Goal: Find specific page/section: Find specific page/section

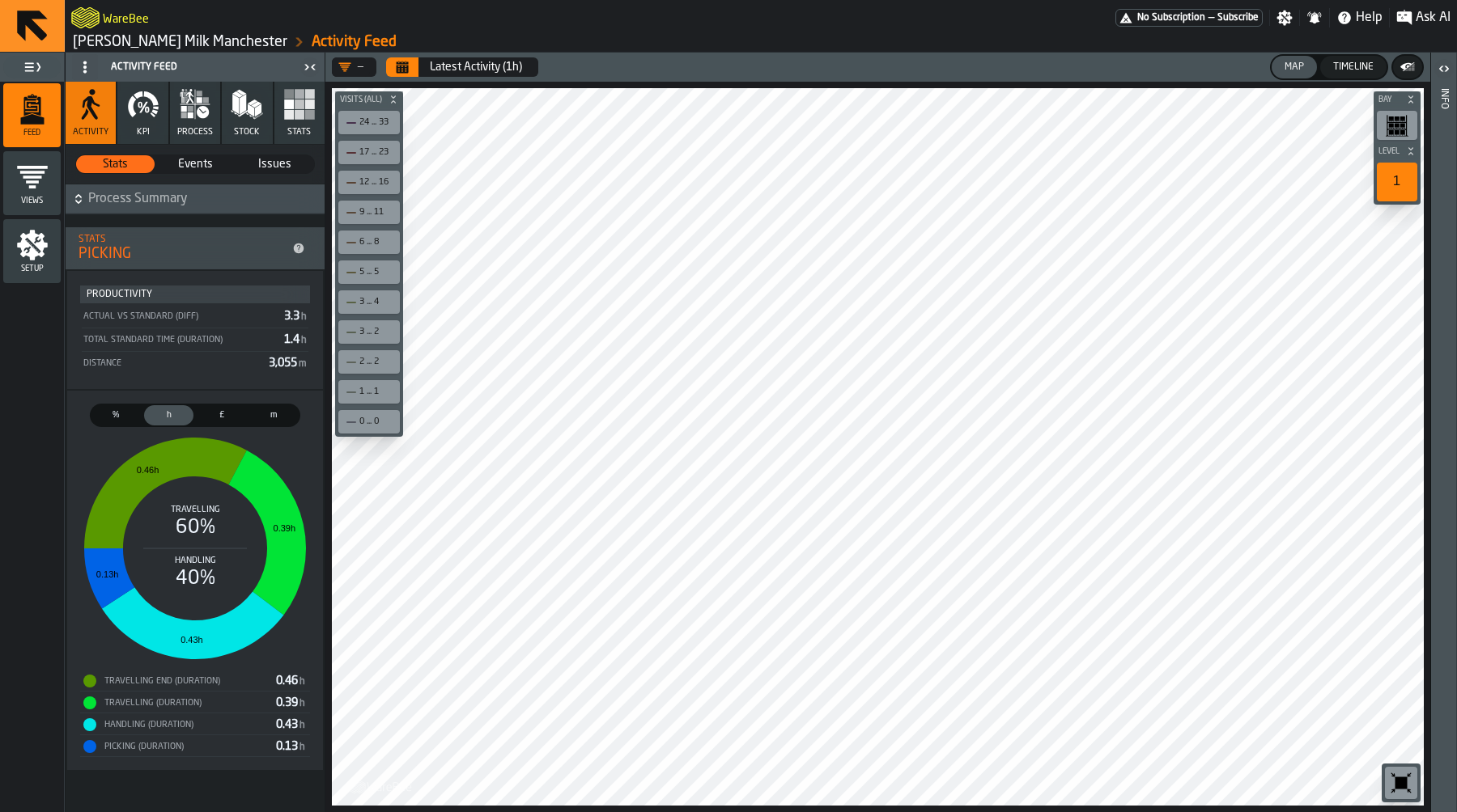
click at [190, 110] on icon "button" at bounding box center [190, 109] width 5 height 5
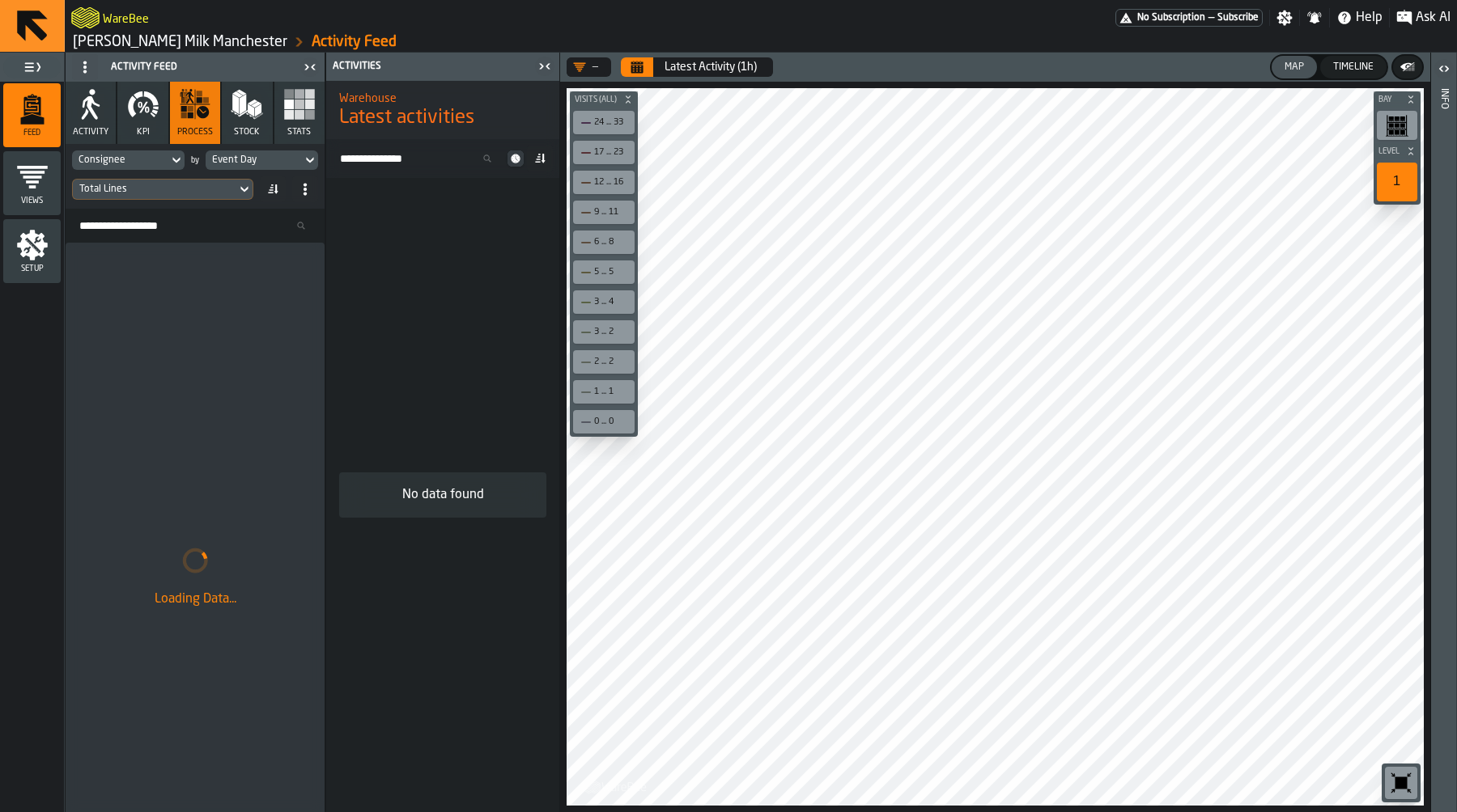
click at [152, 158] on div "Consignee" at bounding box center [121, 160] width 83 height 11
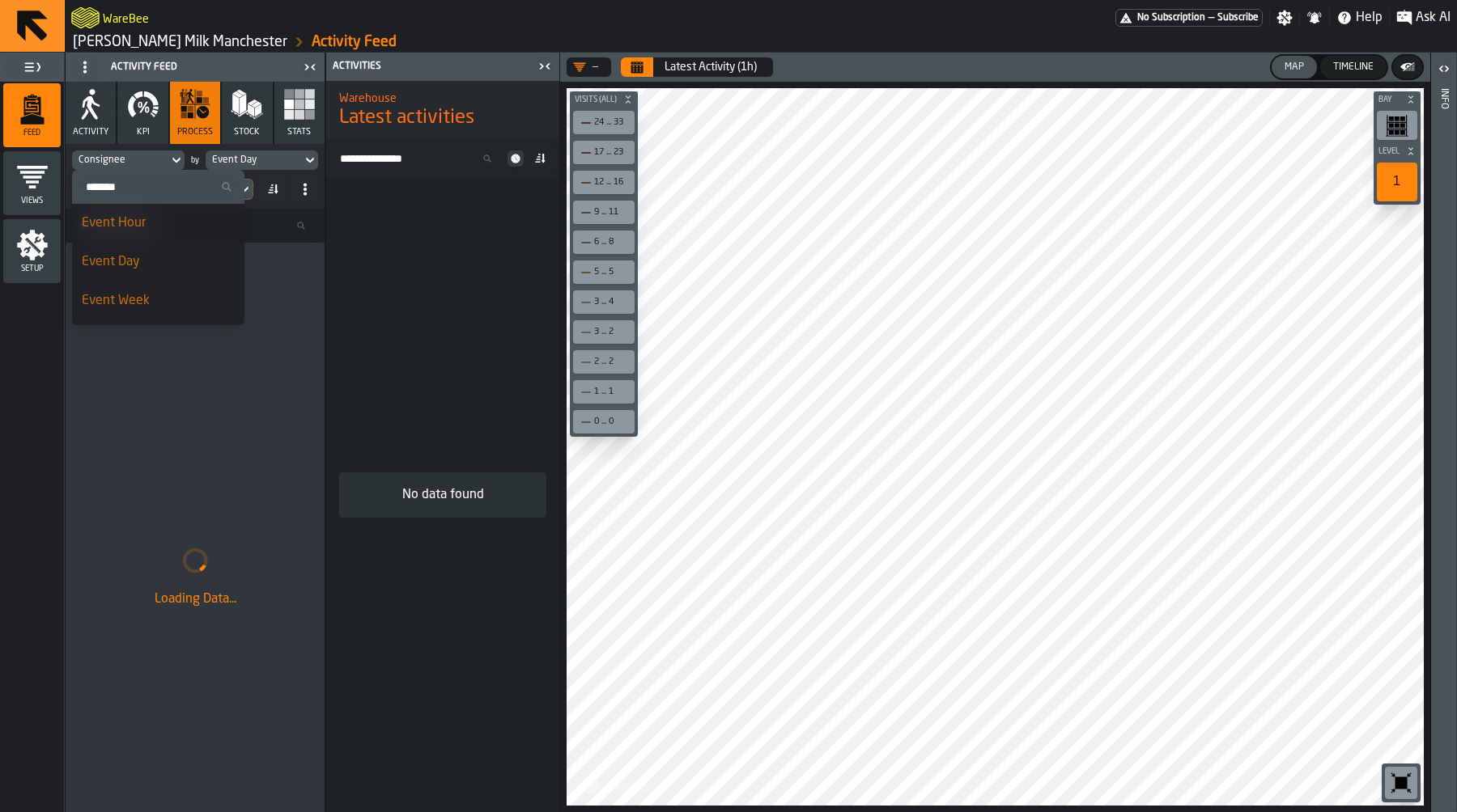
click at [140, 179] on input "Search" at bounding box center [159, 187] width 160 height 21
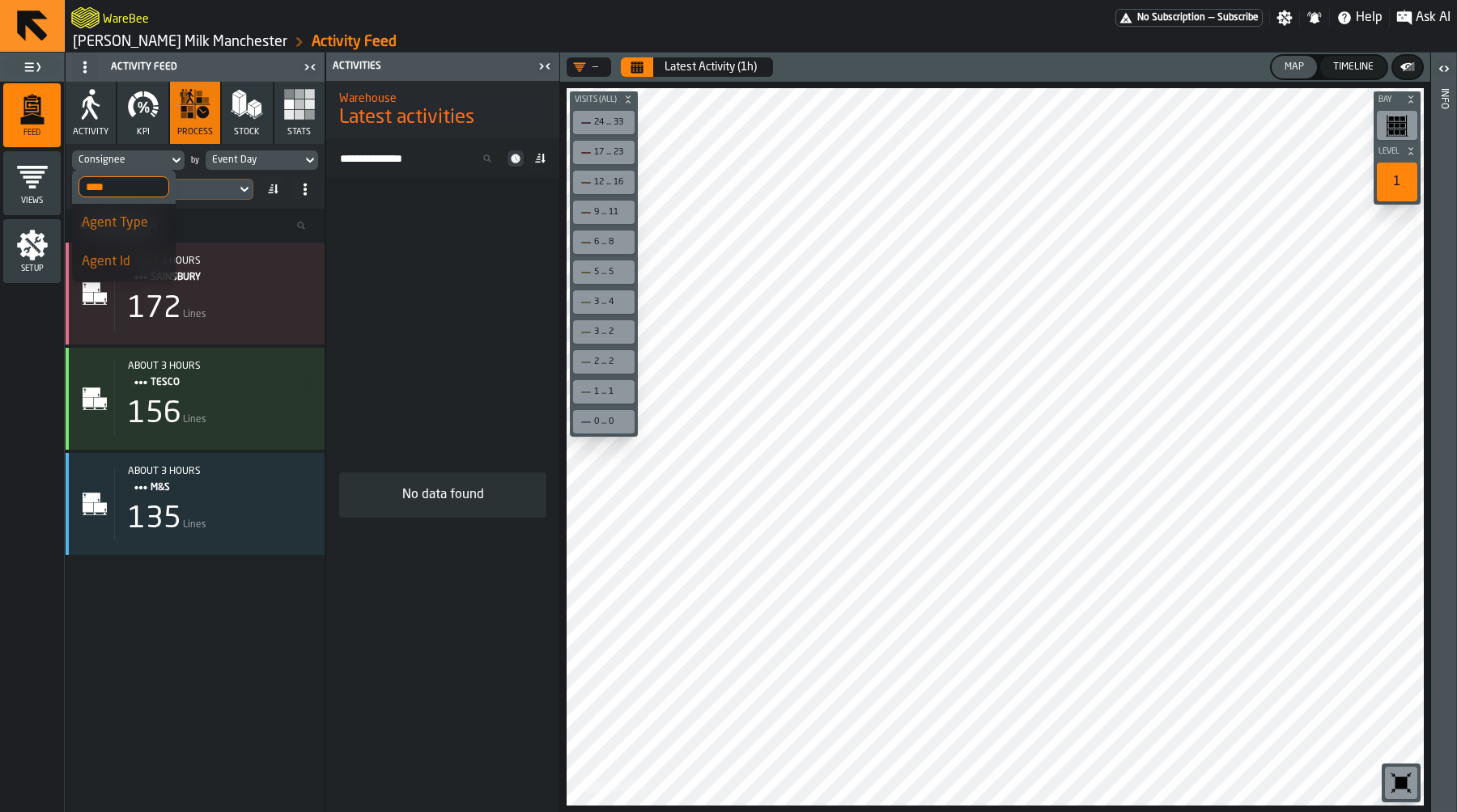
type input "****"
click at [112, 266] on span "Agent Id" at bounding box center [106, 262] width 49 height 13
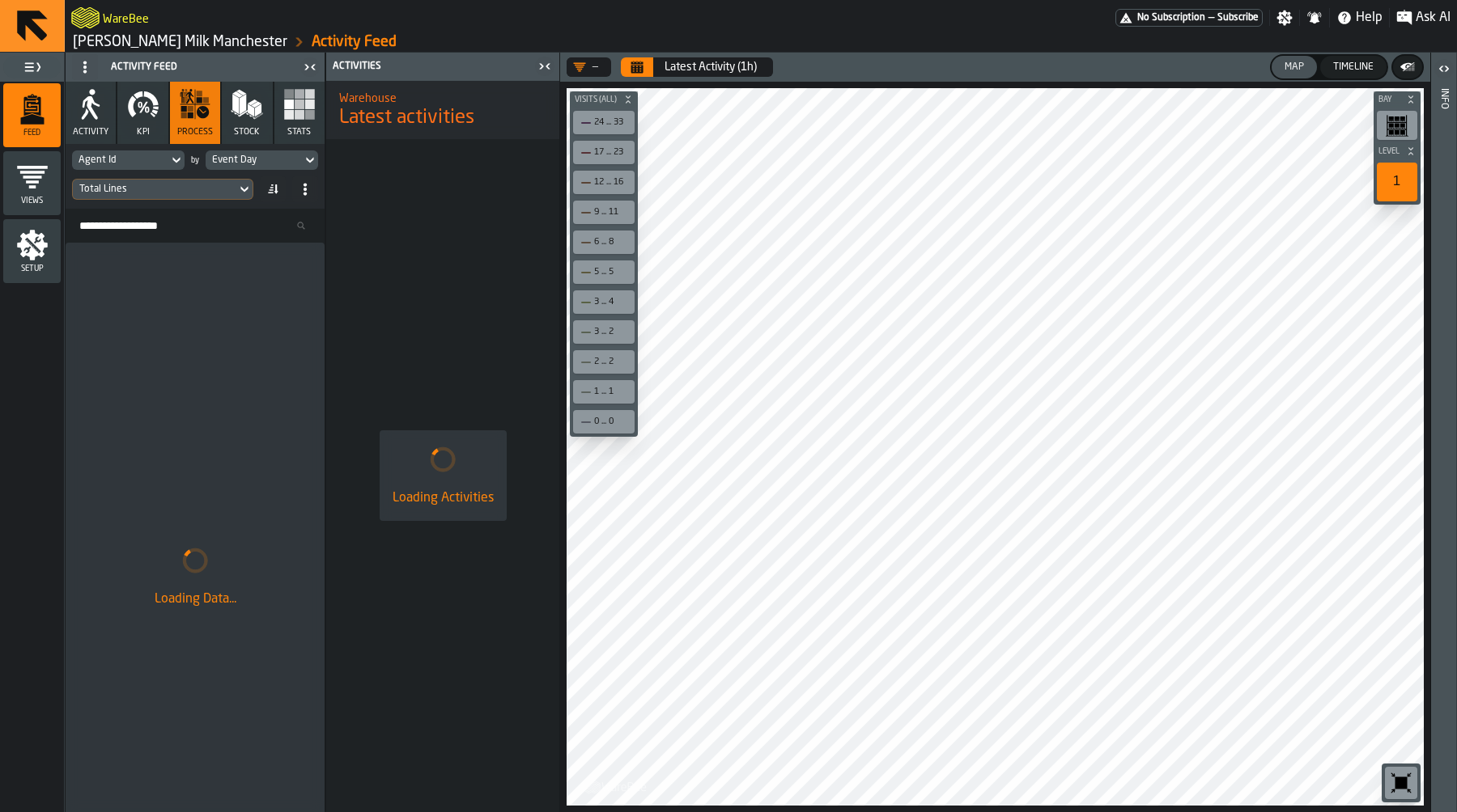
click at [231, 169] on div "Event Day" at bounding box center [254, 160] width 96 height 18
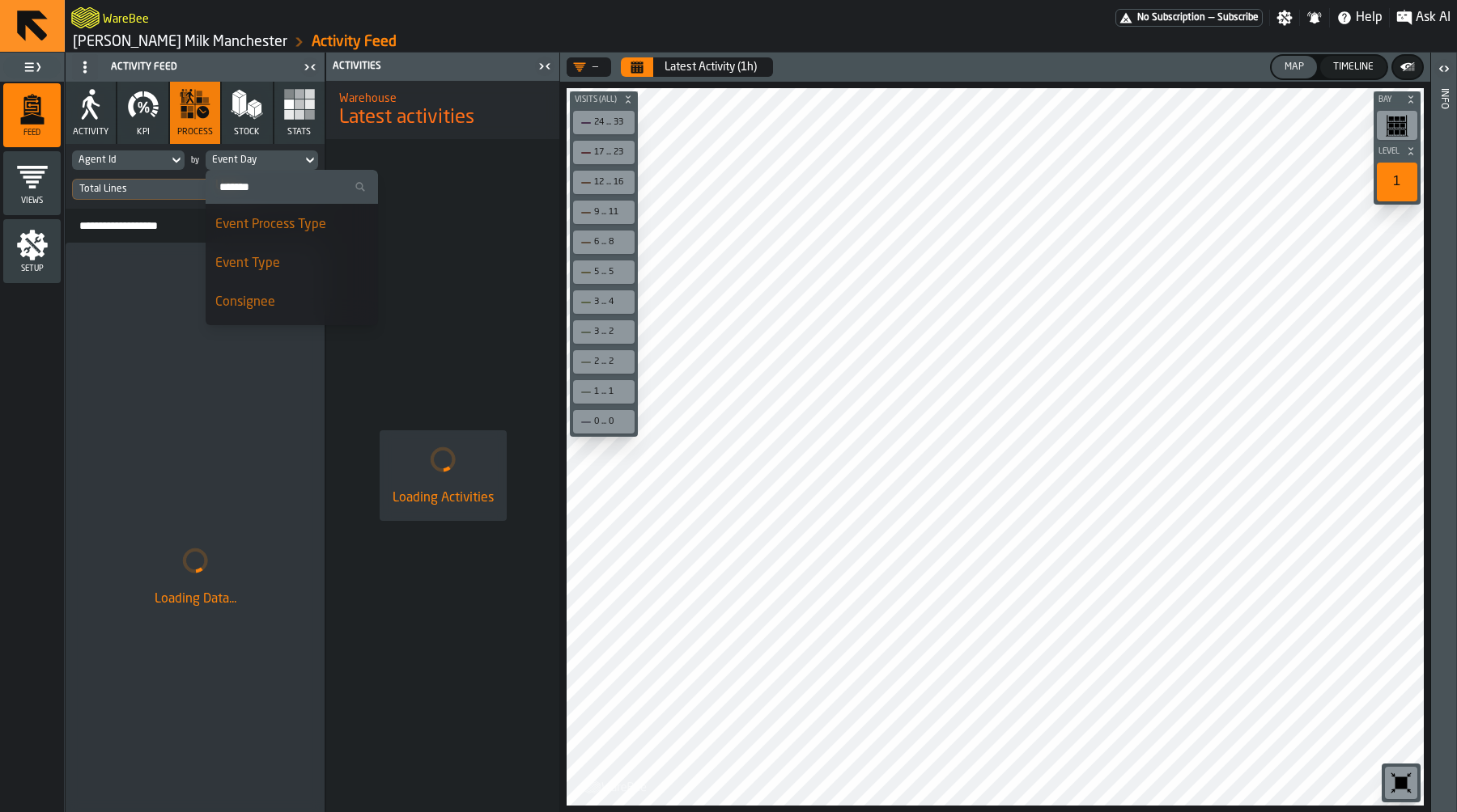
scroll to position [240, 0]
click at [265, 185] on input "Search" at bounding box center [292, 187] width 160 height 21
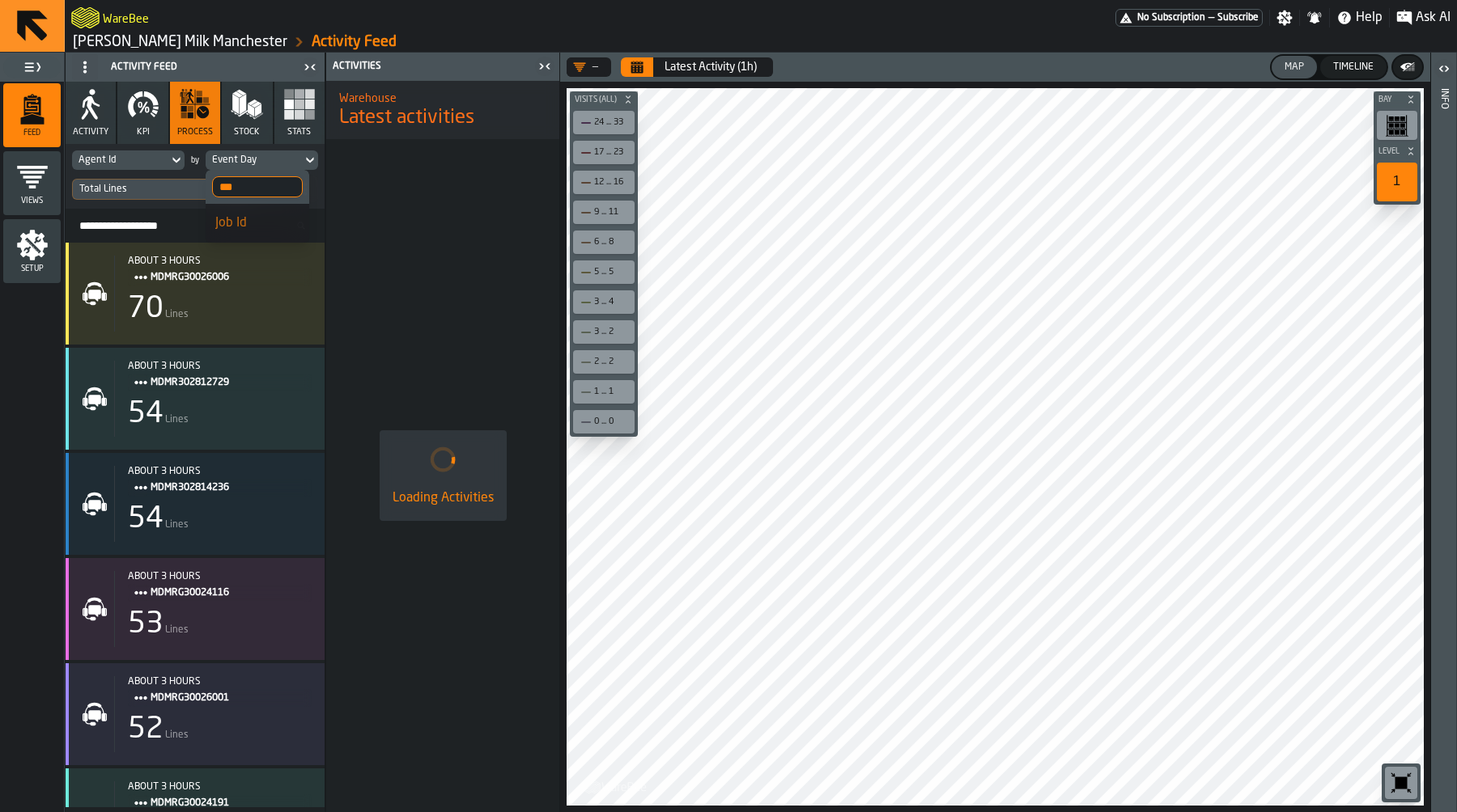
type input "***"
click at [221, 231] on div "Job Id" at bounding box center [257, 223] width 84 height 19
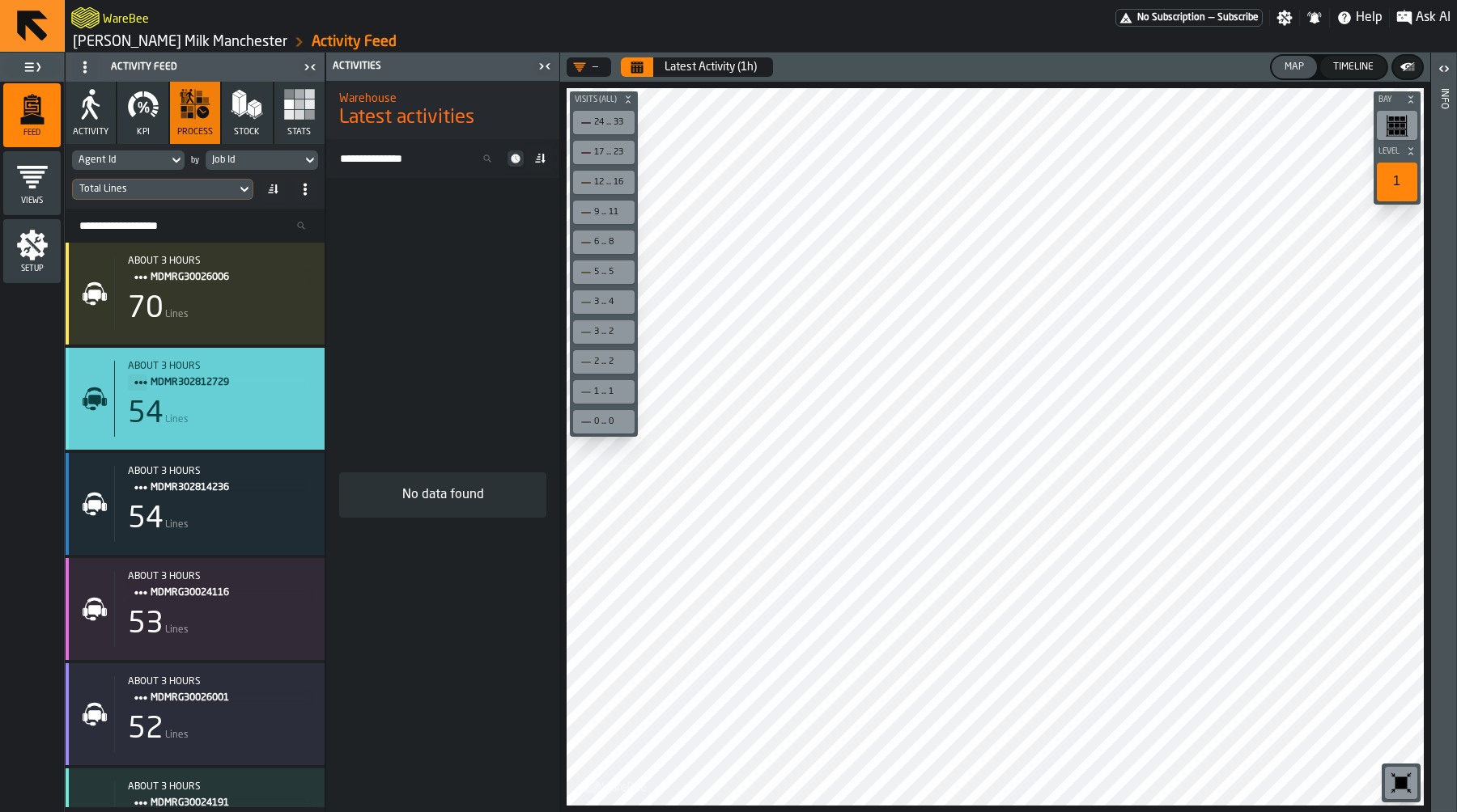
scroll to position [1, 0]
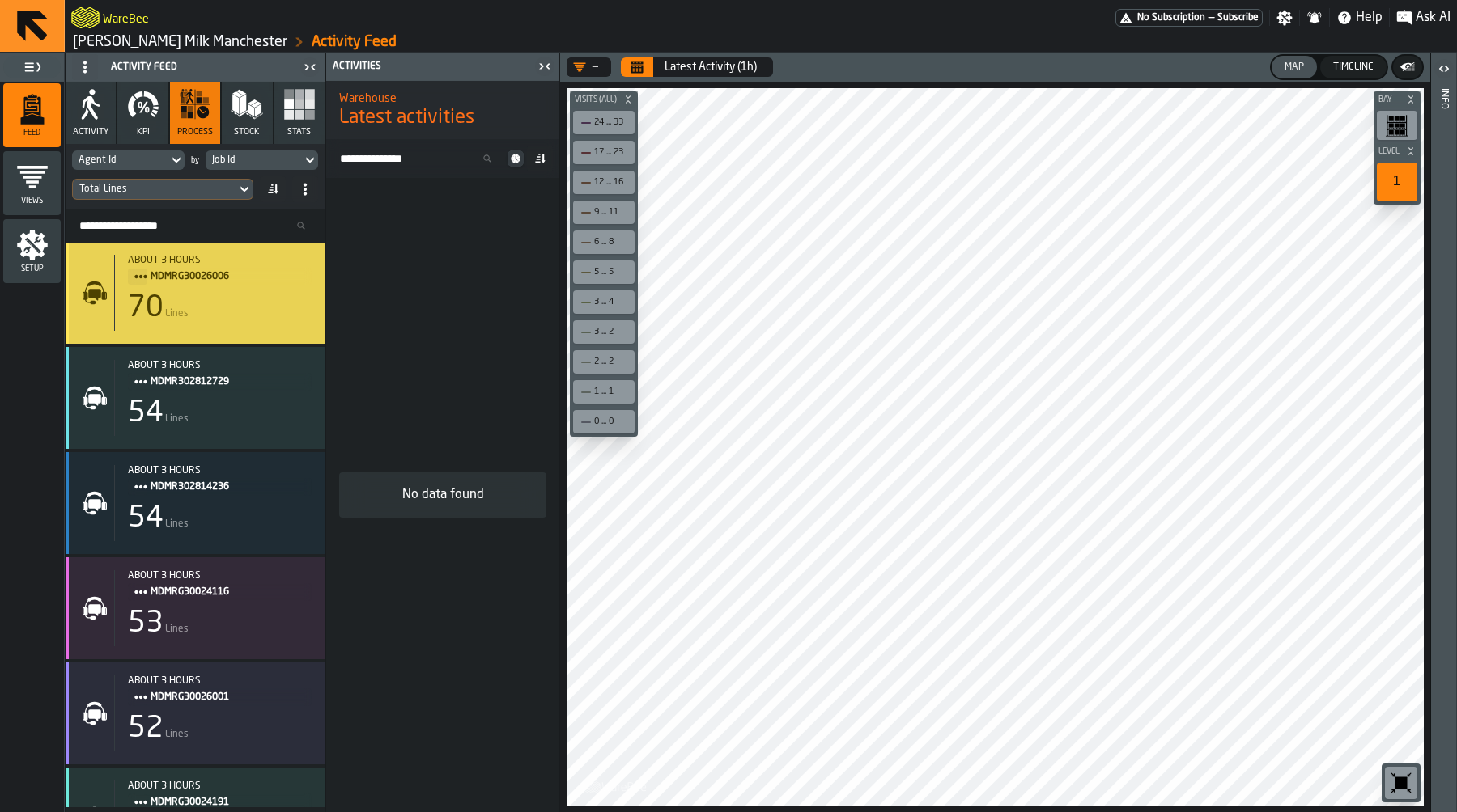
click at [144, 306] on div "70" at bounding box center [145, 308] width 35 height 33
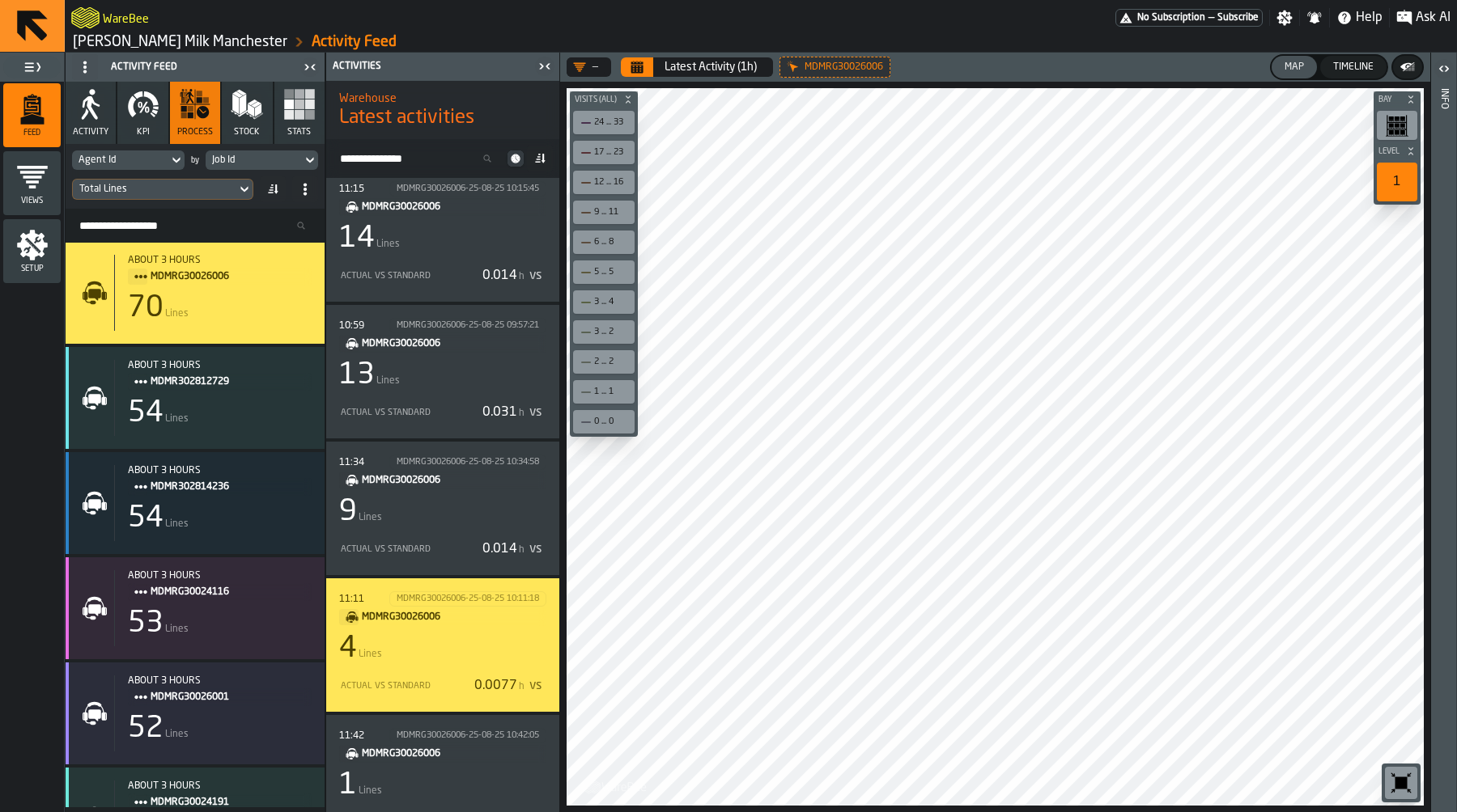
scroll to position [314, 0]
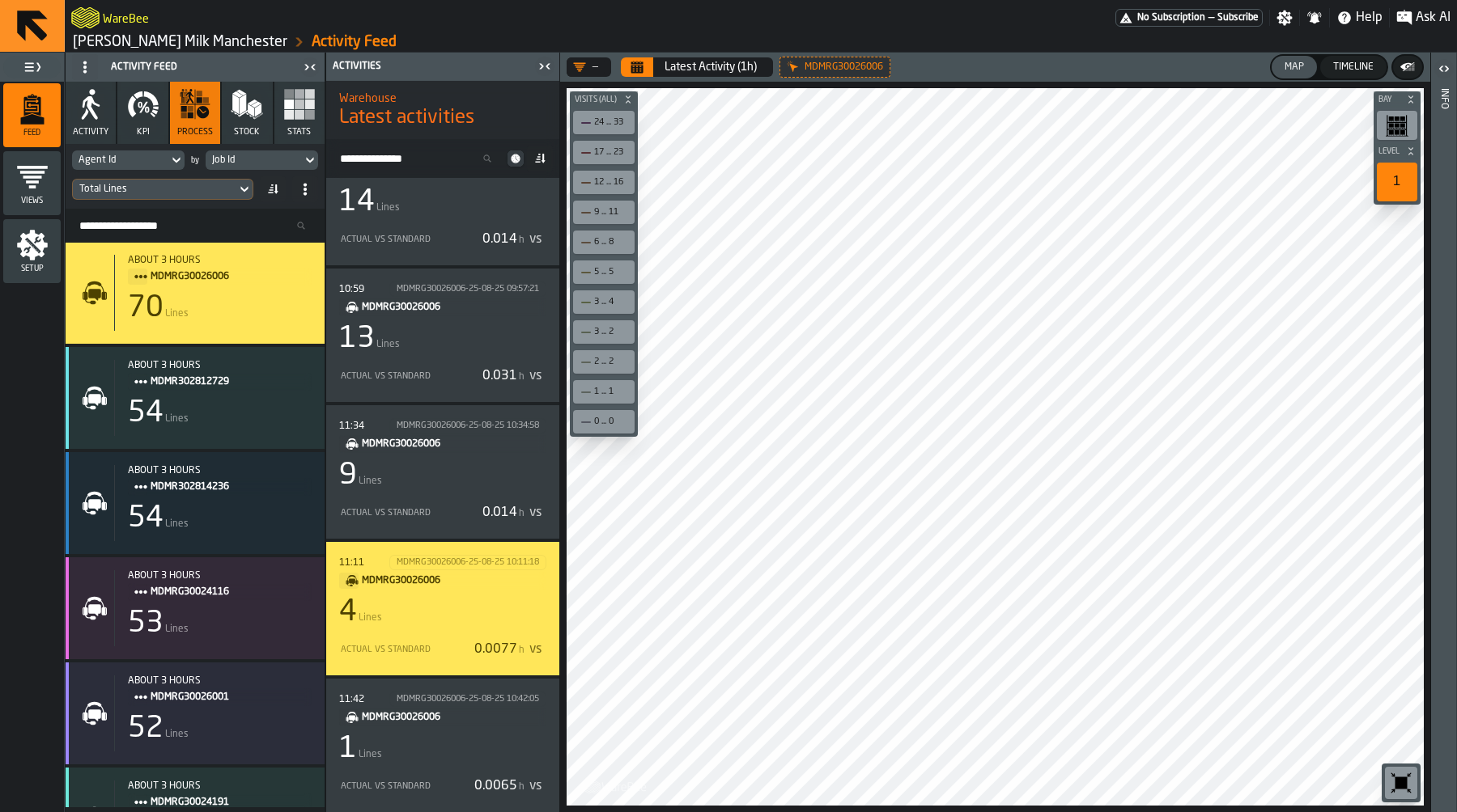
click at [452, 579] on span "MDMRG30026006" at bounding box center [447, 581] width 171 height 18
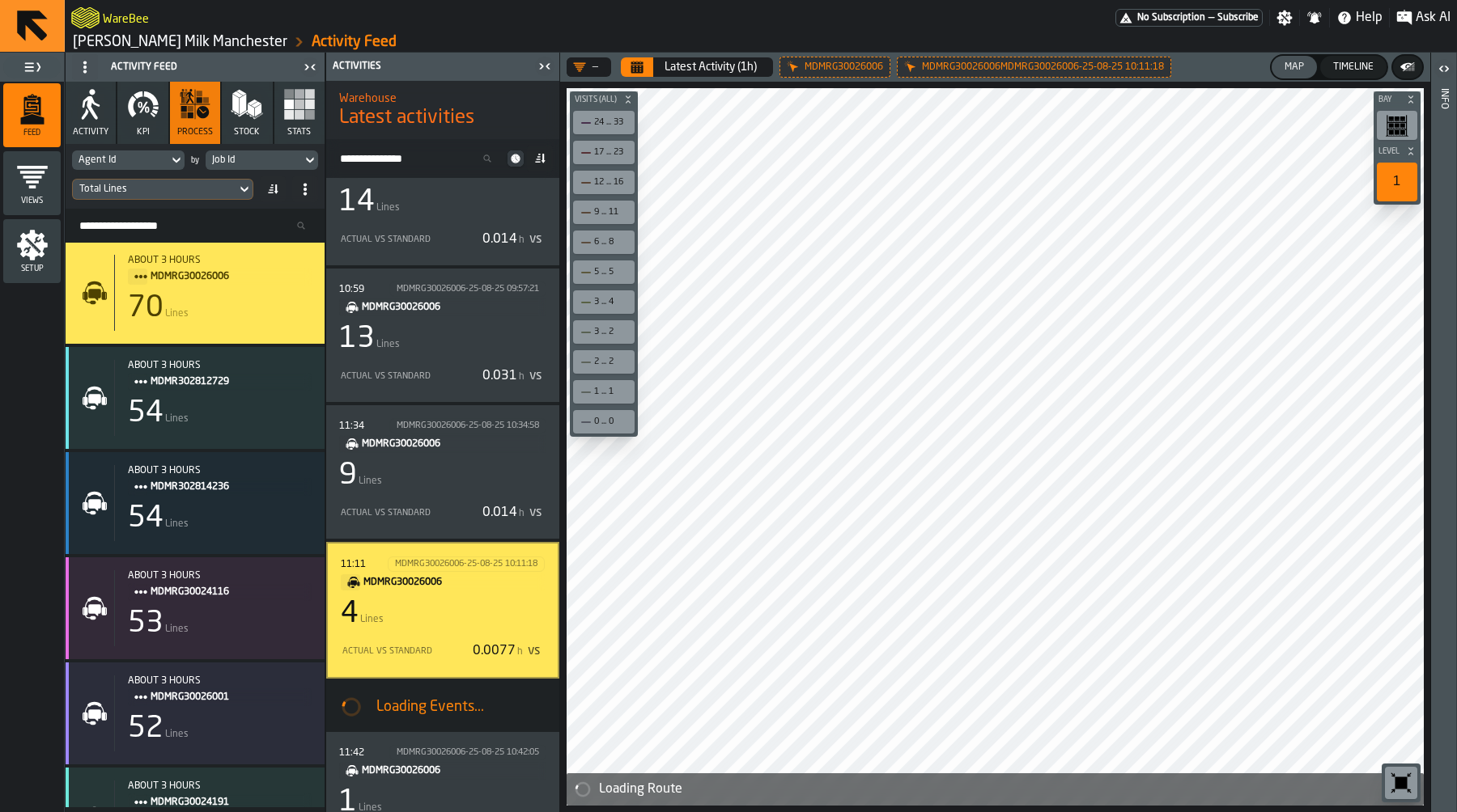
click at [450, 624] on div "4 Lines" at bounding box center [442, 614] width 204 height 33
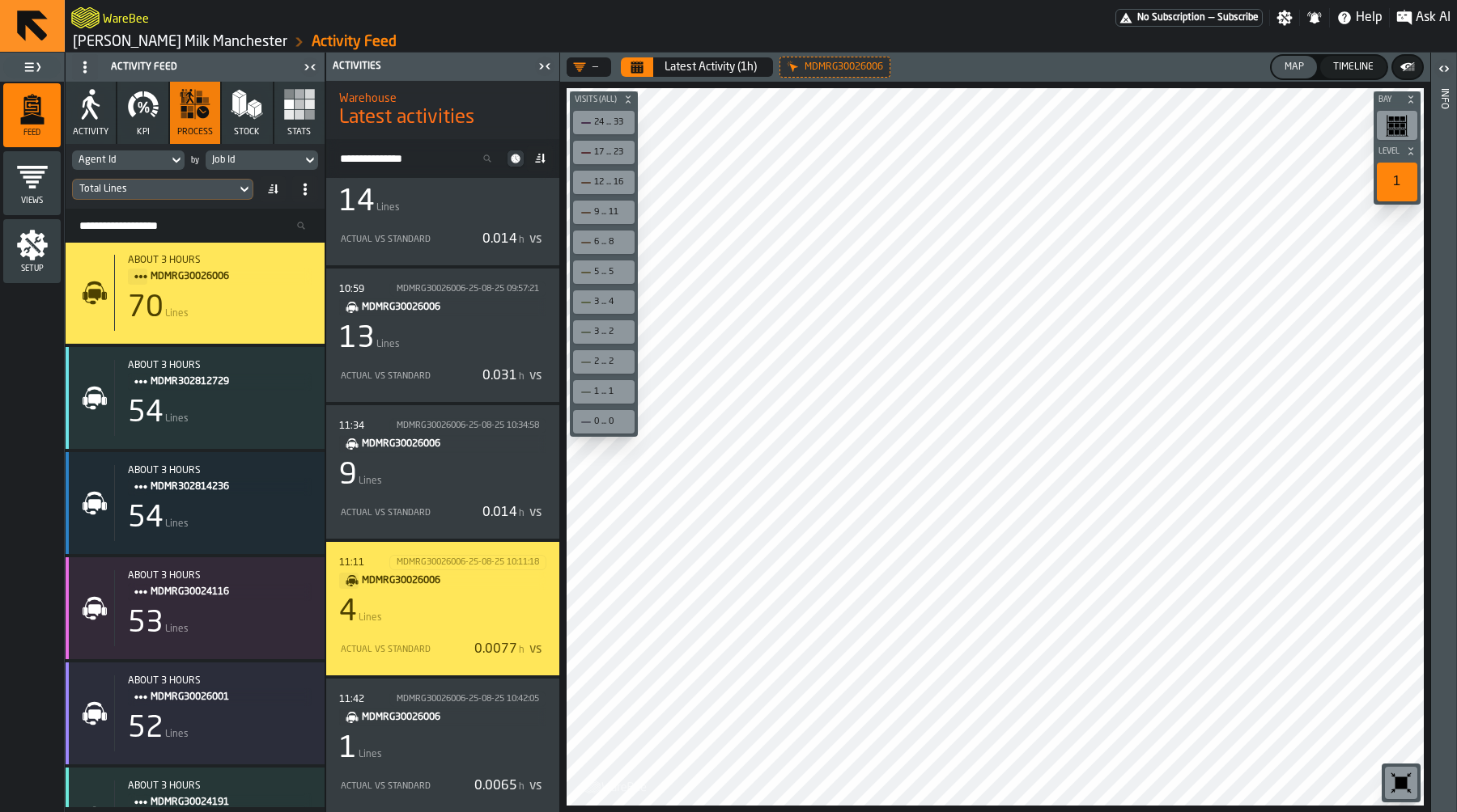
click at [450, 624] on div "4 Lines" at bounding box center [442, 613] width 208 height 33
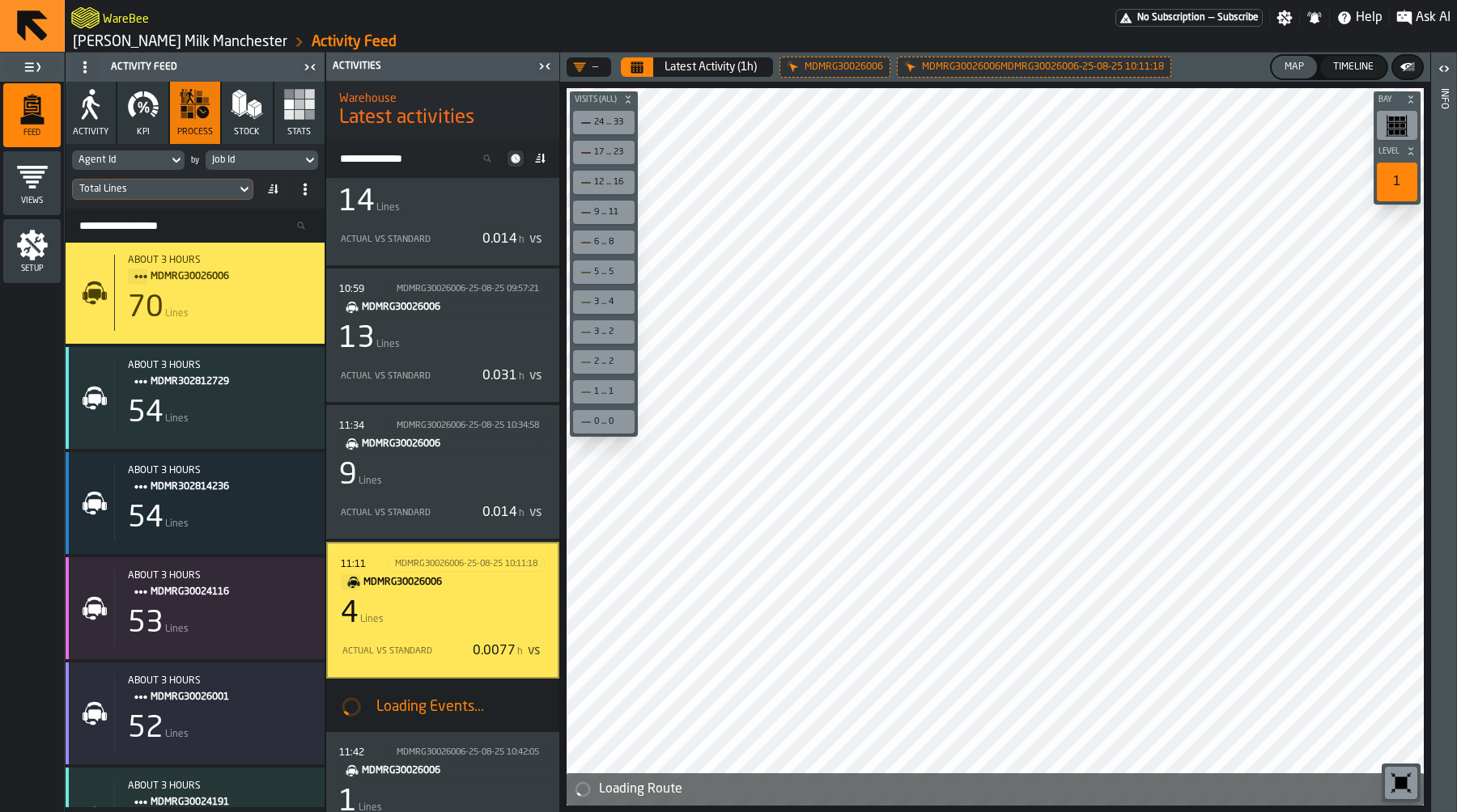
click at [33, 276] on div "Setup" at bounding box center [32, 251] width 57 height 64
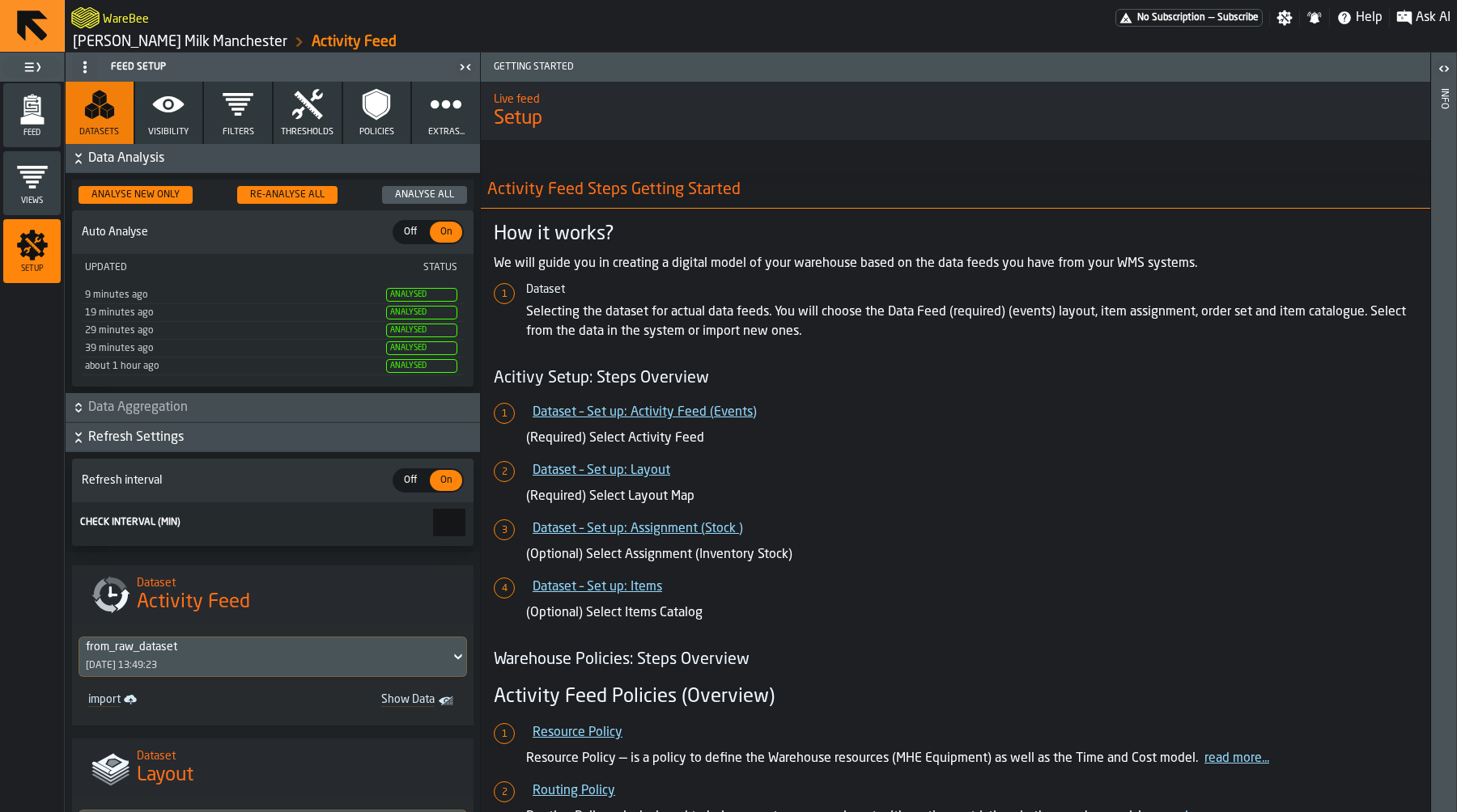
click at [236, 102] on icon "button" at bounding box center [238, 104] width 33 height 33
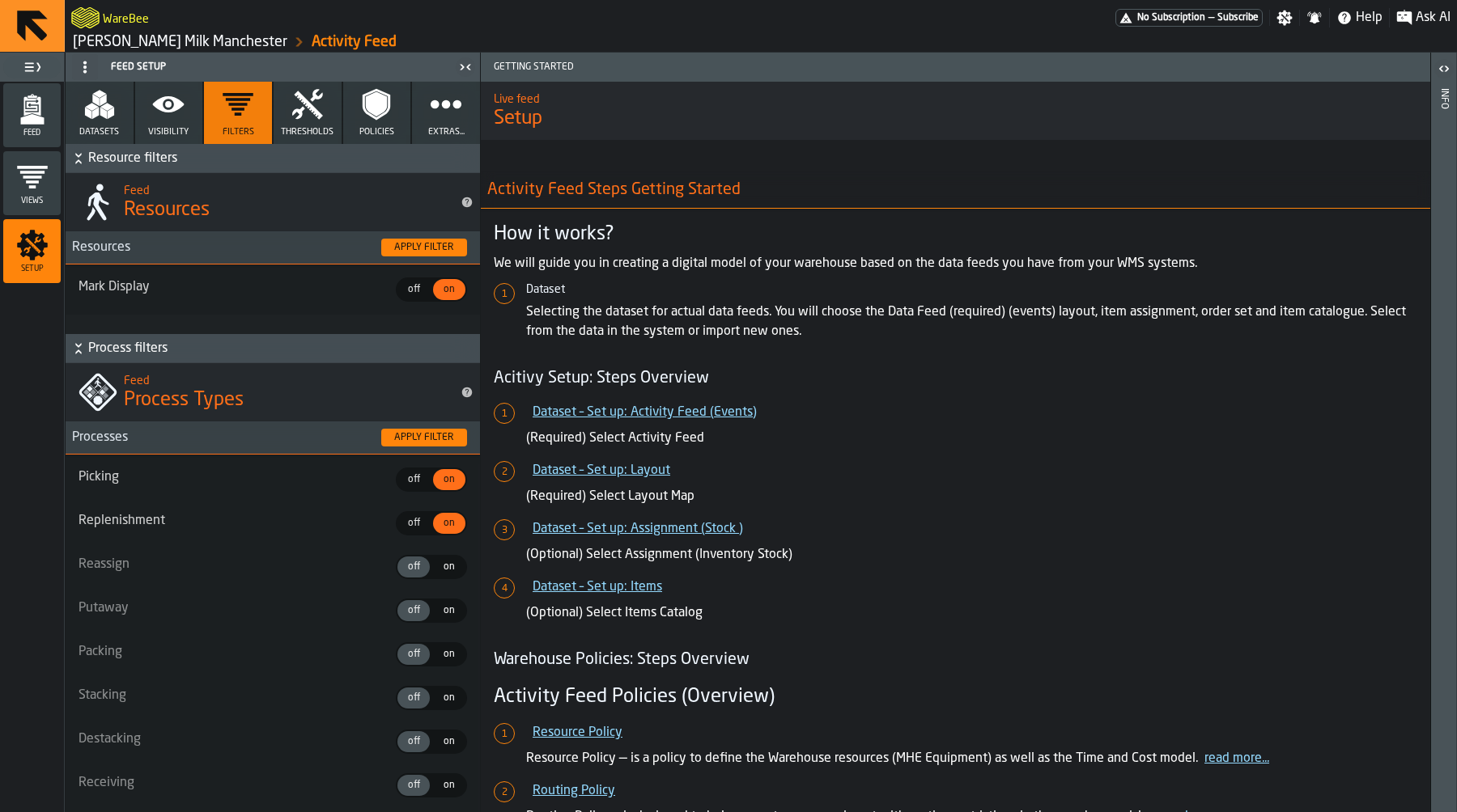
click at [287, 103] on button "Thresholds" at bounding box center [307, 112] width 68 height 63
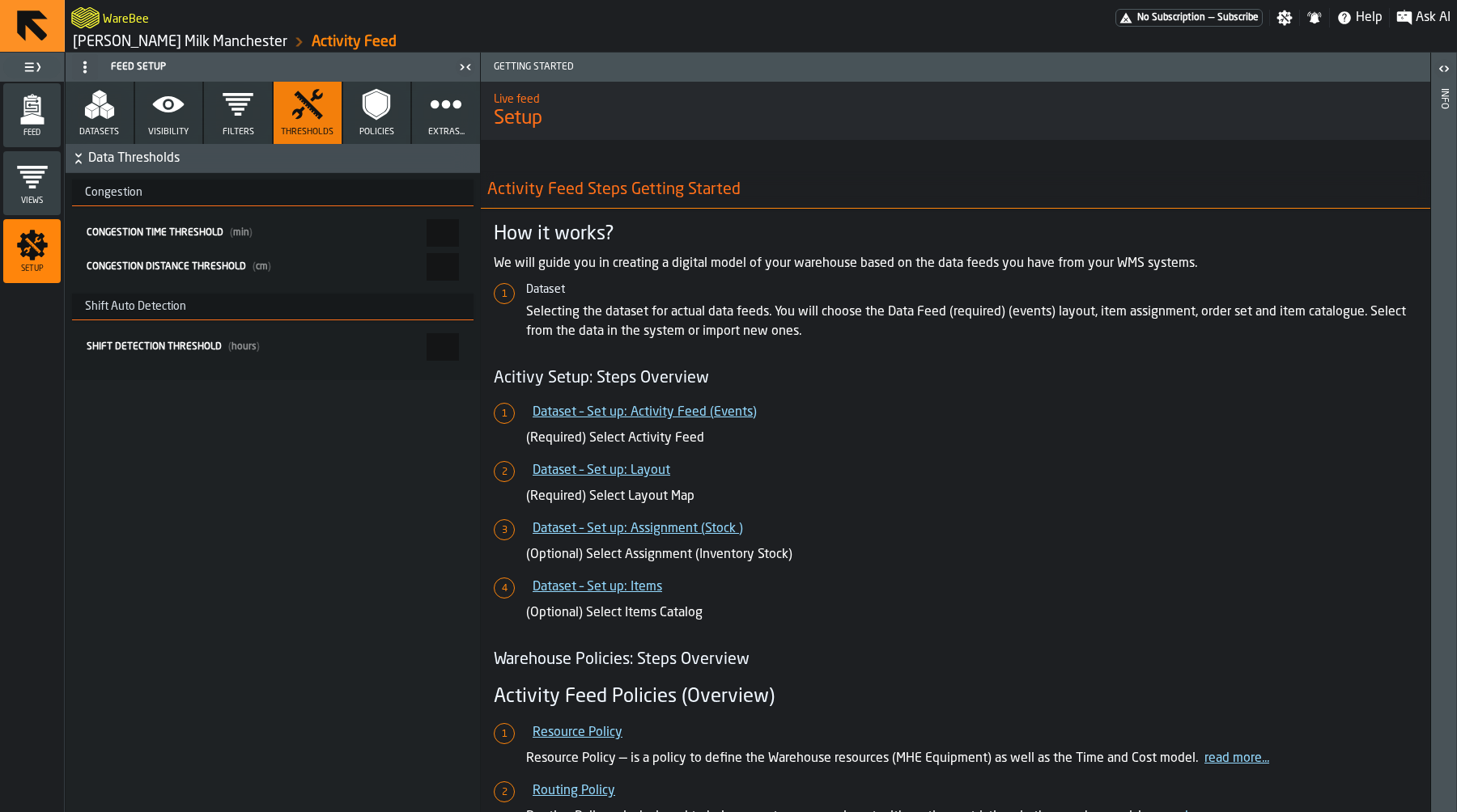
click at [364, 121] on button "Policies" at bounding box center [377, 112] width 68 height 63
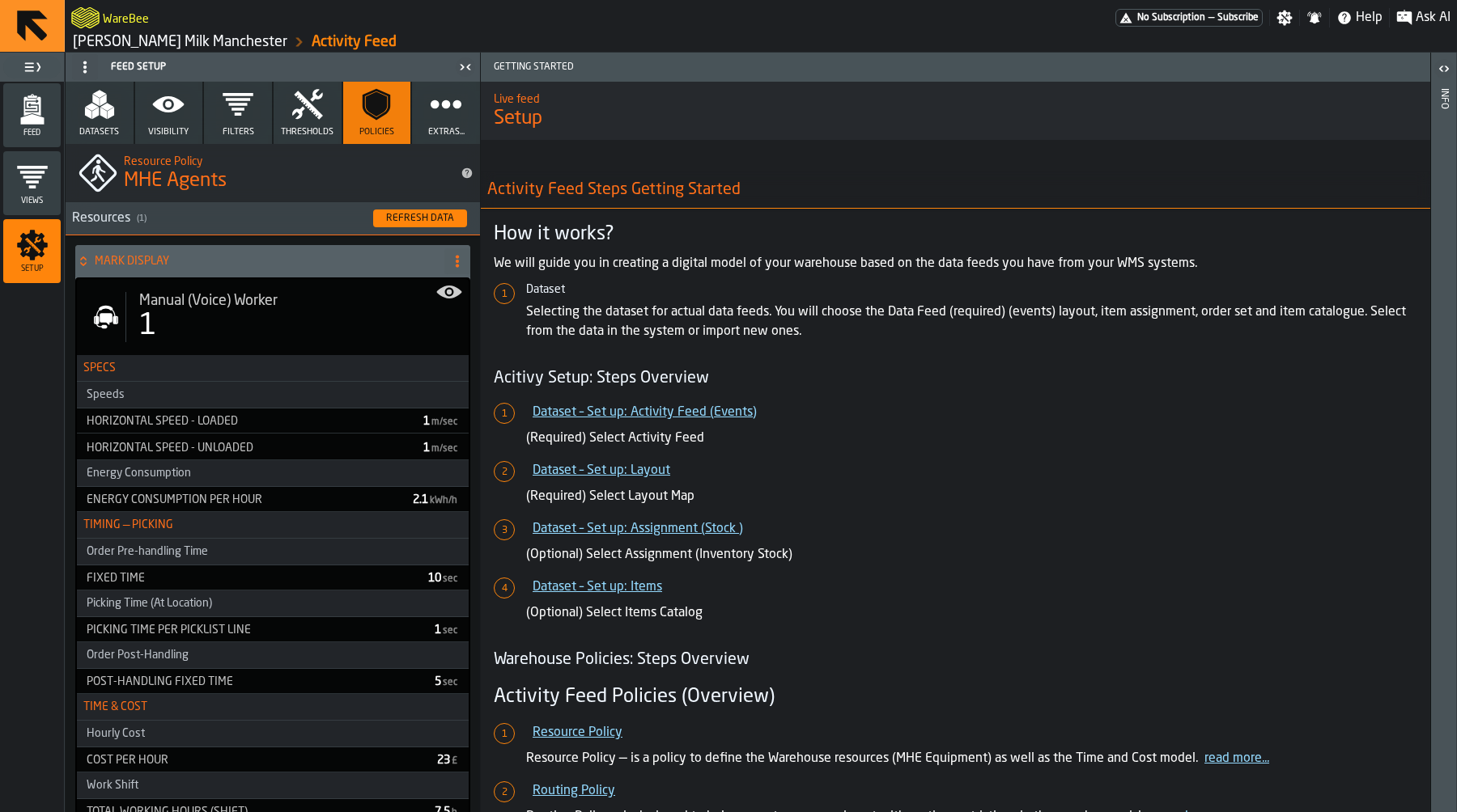
click at [298, 271] on div "MARK DISPLAY" at bounding box center [257, 262] width 363 height 33
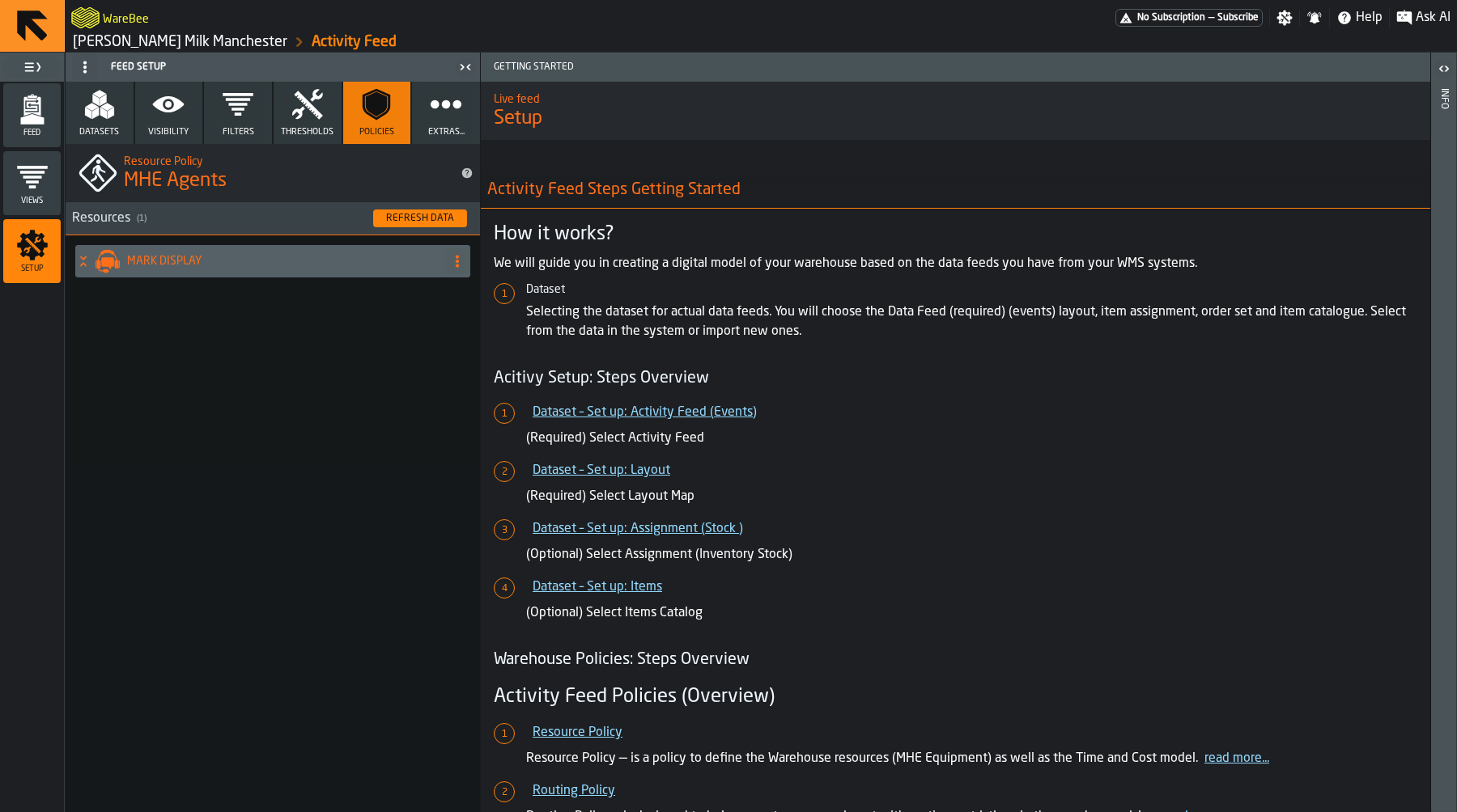
click at [304, 275] on div "MARK DISPLAY" at bounding box center [257, 262] width 363 height 33
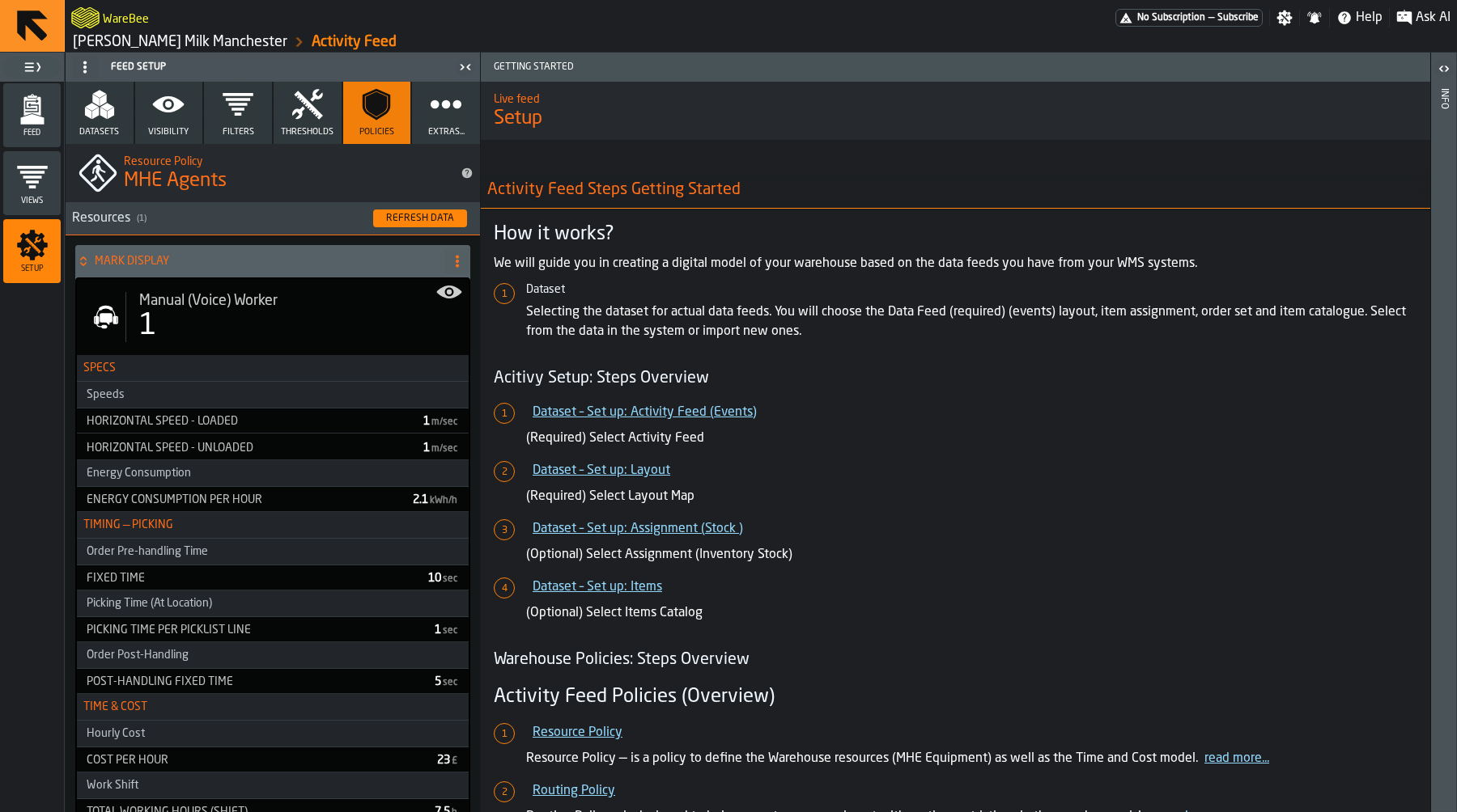
click at [298, 320] on div "1" at bounding box center [297, 326] width 316 height 33
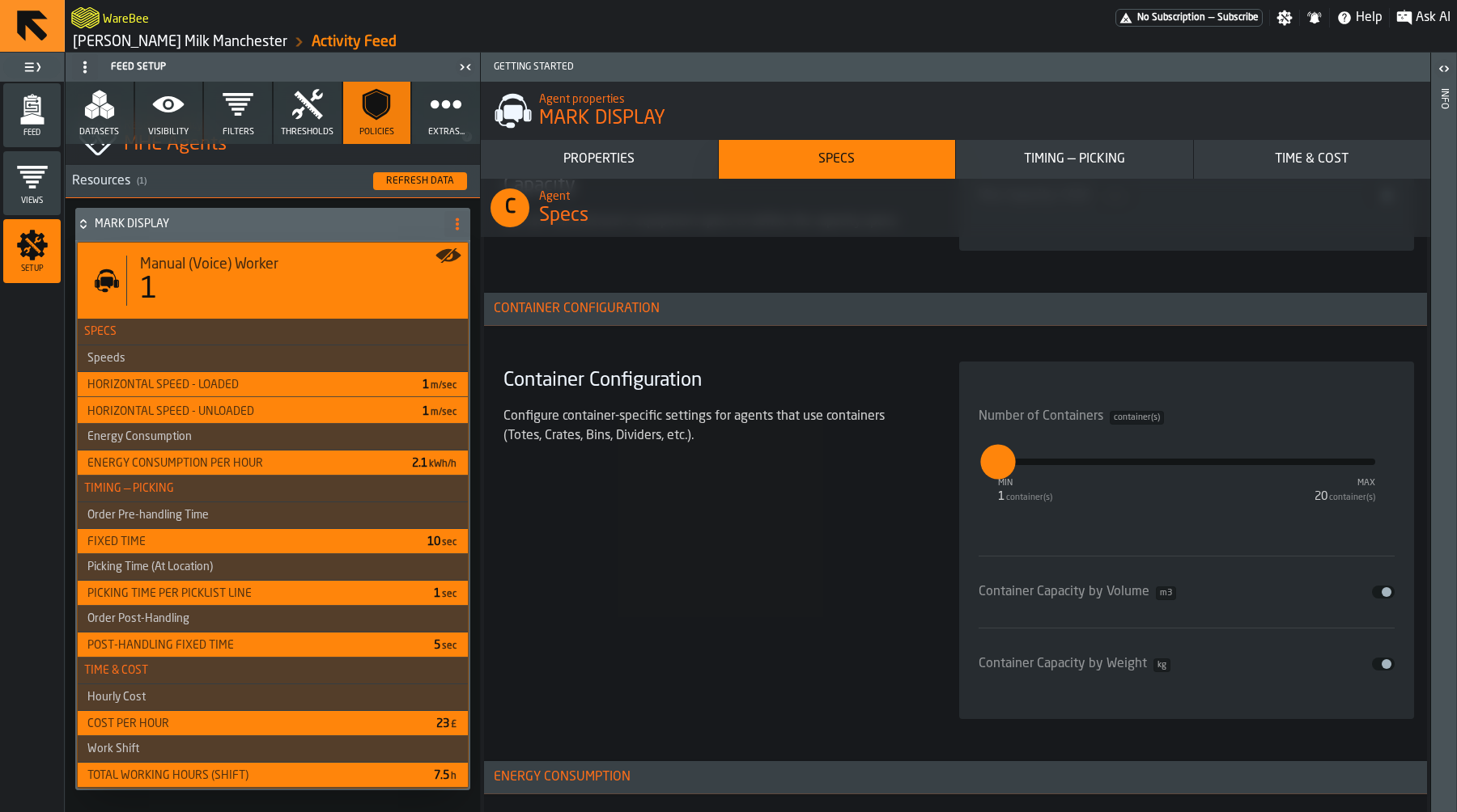
scroll to position [2692, 0]
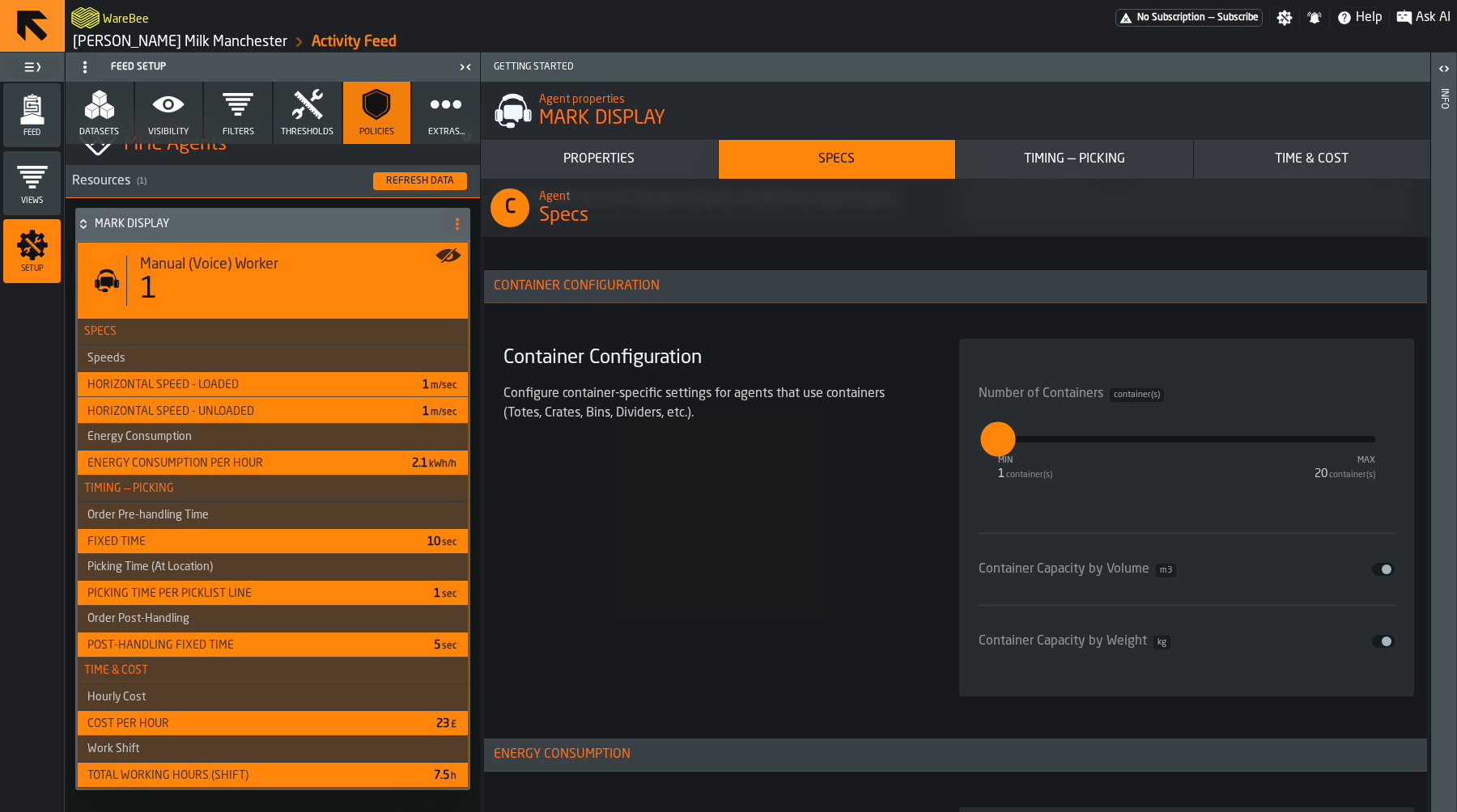
click at [26, 113] on icon "menu Feed" at bounding box center [32, 106] width 17 height 19
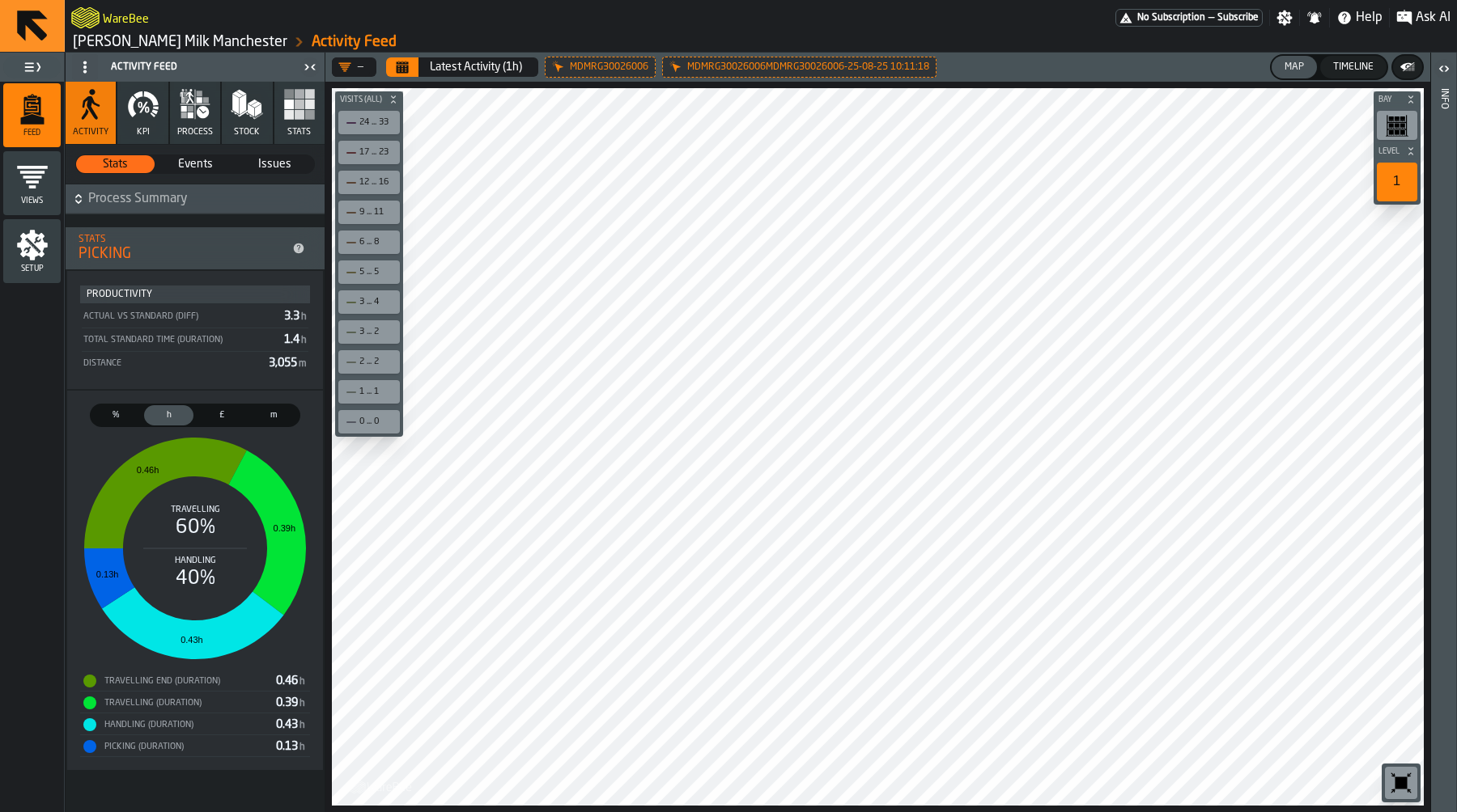
click at [205, 113] on icon "button" at bounding box center [202, 111] width 12 height 12
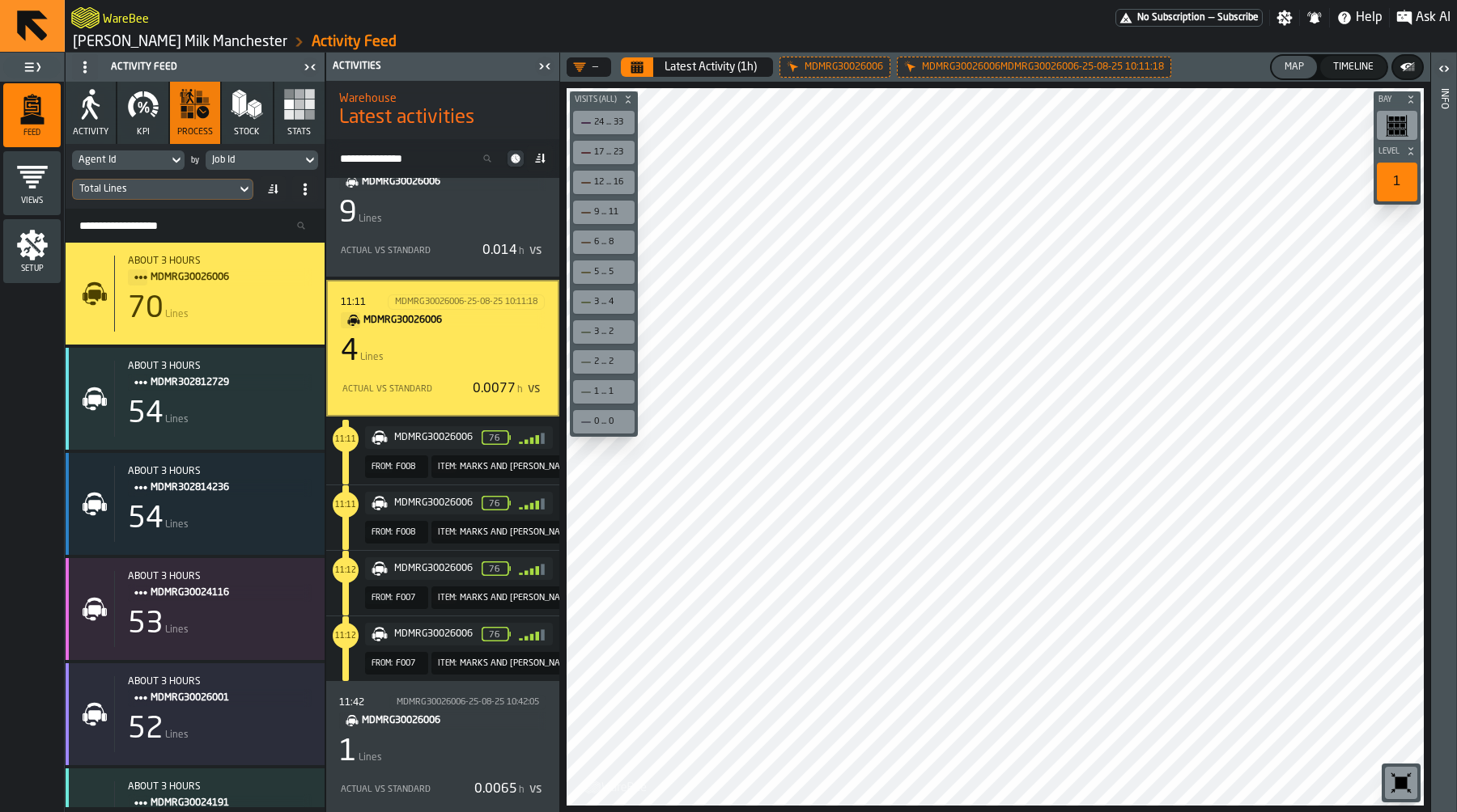
scroll to position [572, 0]
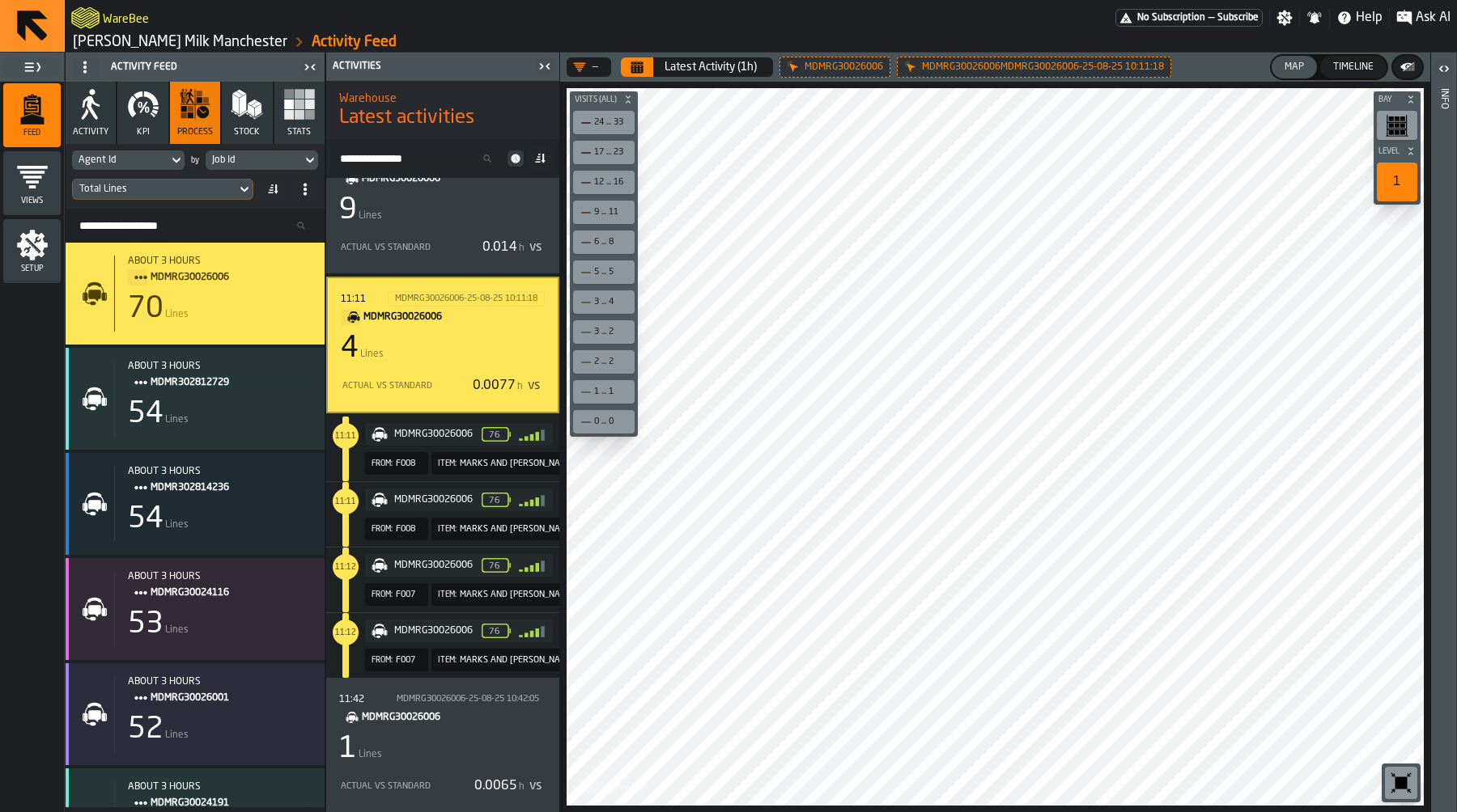
click at [1360, 61] on button "Timeline" at bounding box center [1353, 67] width 66 height 23
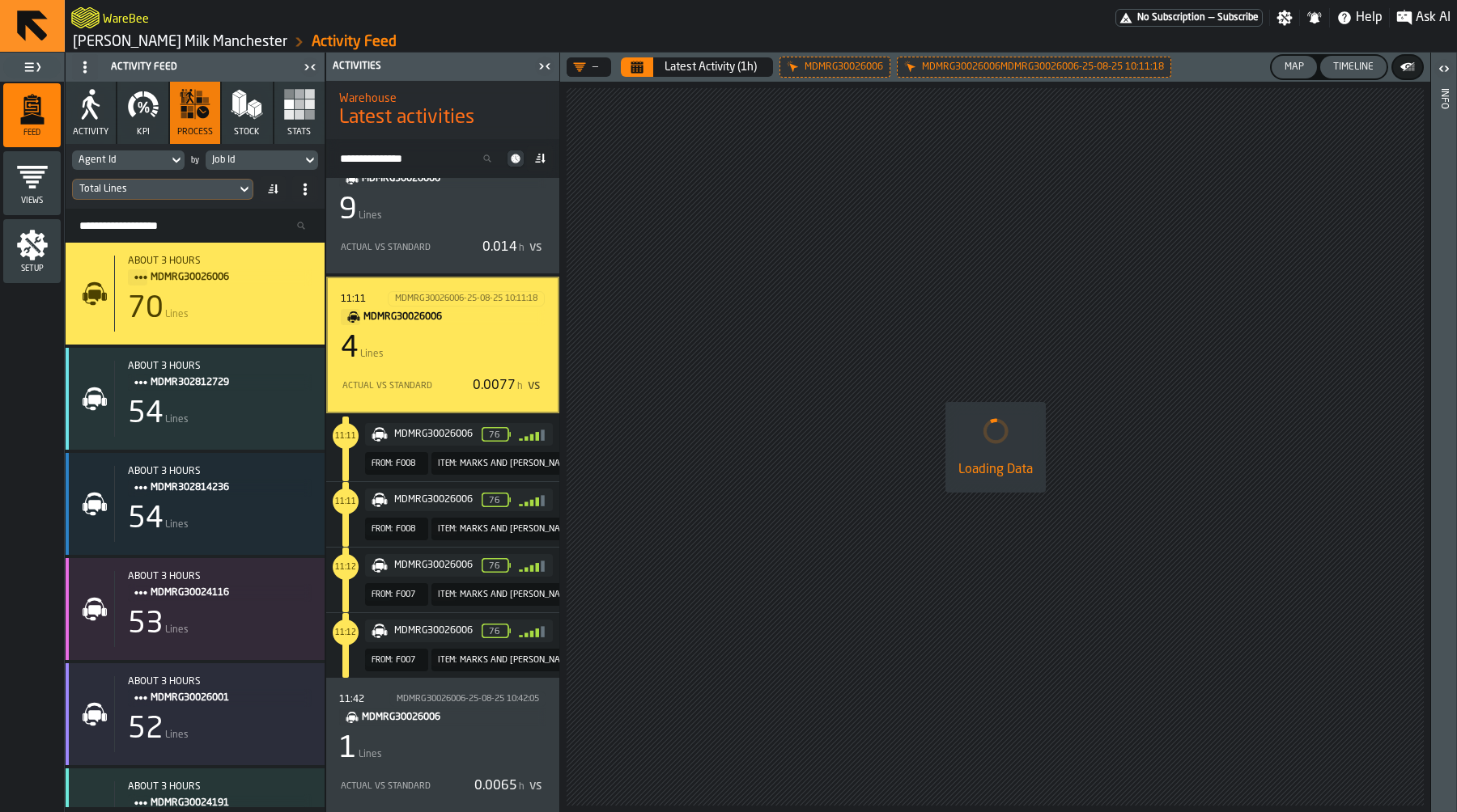
click at [1283, 73] on button "Map" at bounding box center [1295, 67] width 45 height 23
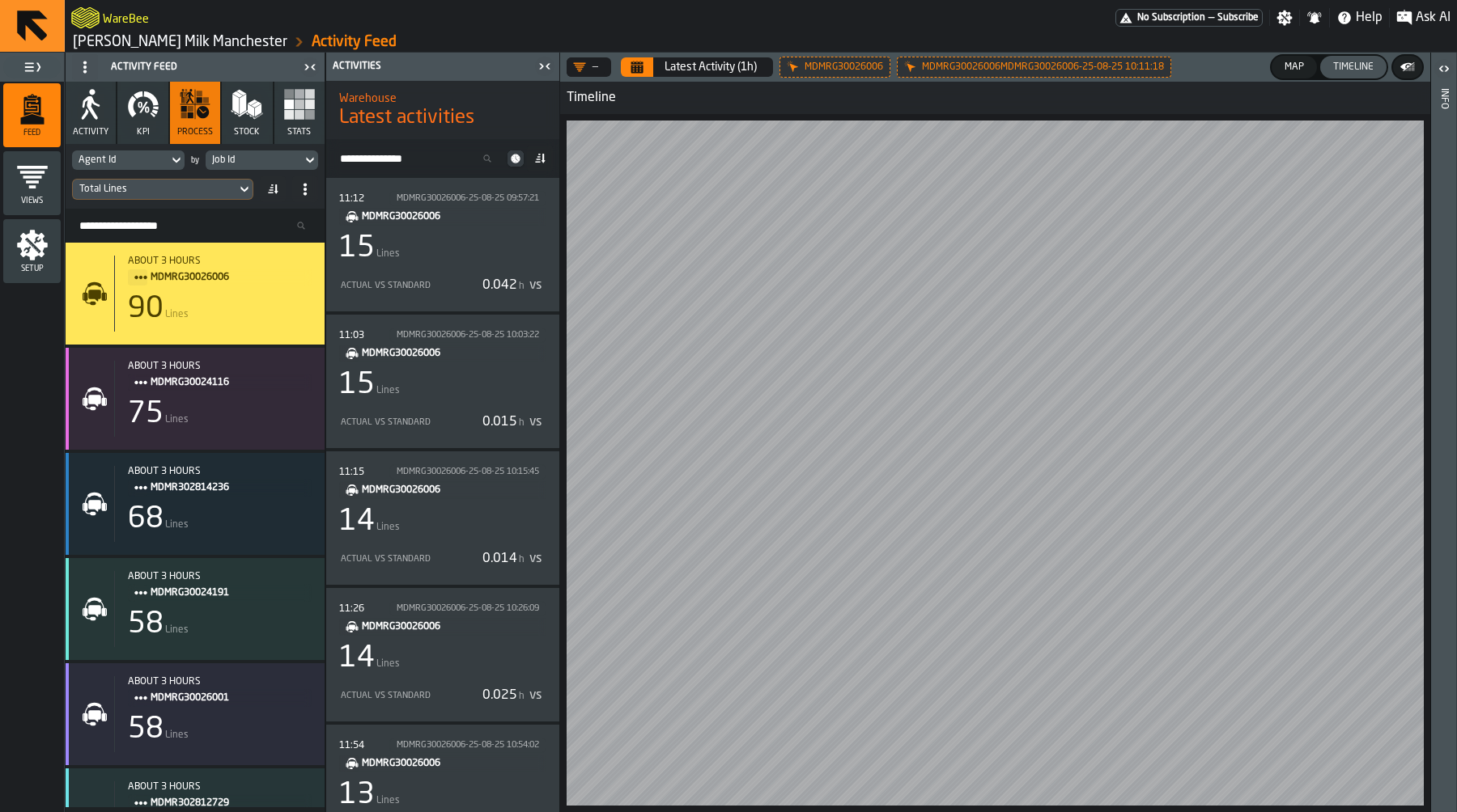
click at [126, 36] on link "[PERSON_NAME] Milk Manchester" at bounding box center [180, 43] width 215 height 18
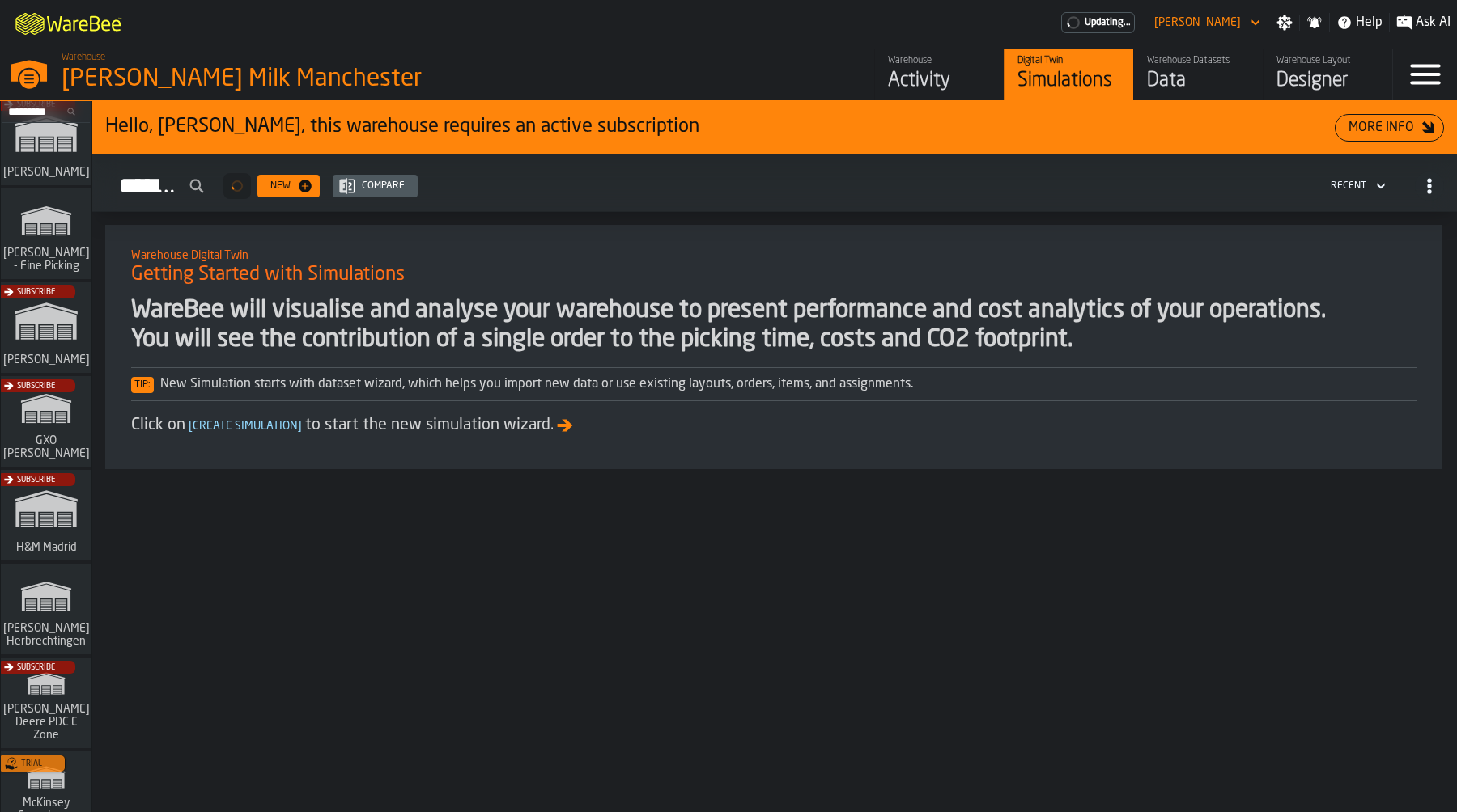
scroll to position [7, 0]
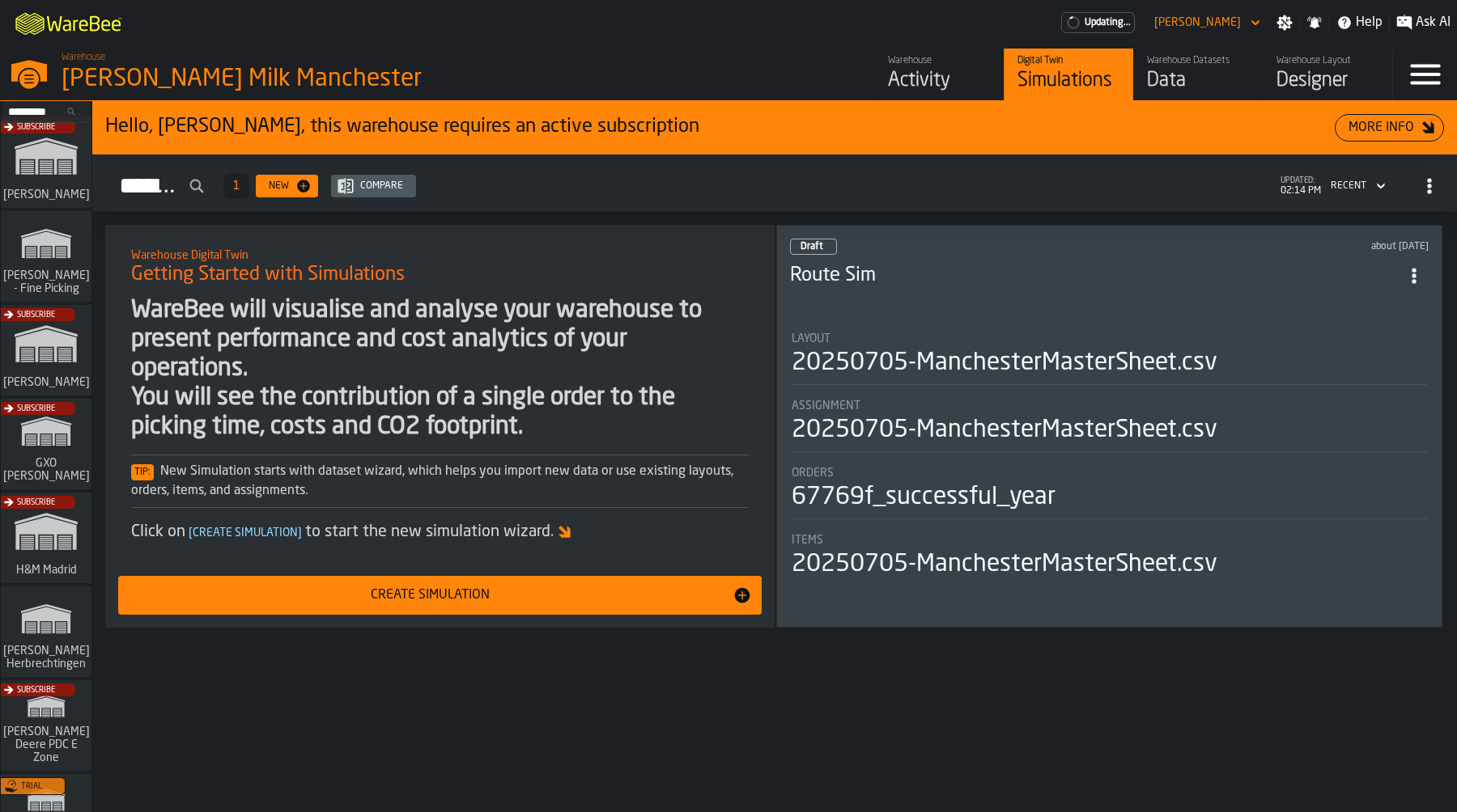
click at [54, 358] on div "Subscribe" at bounding box center [43, 355] width 91 height 94
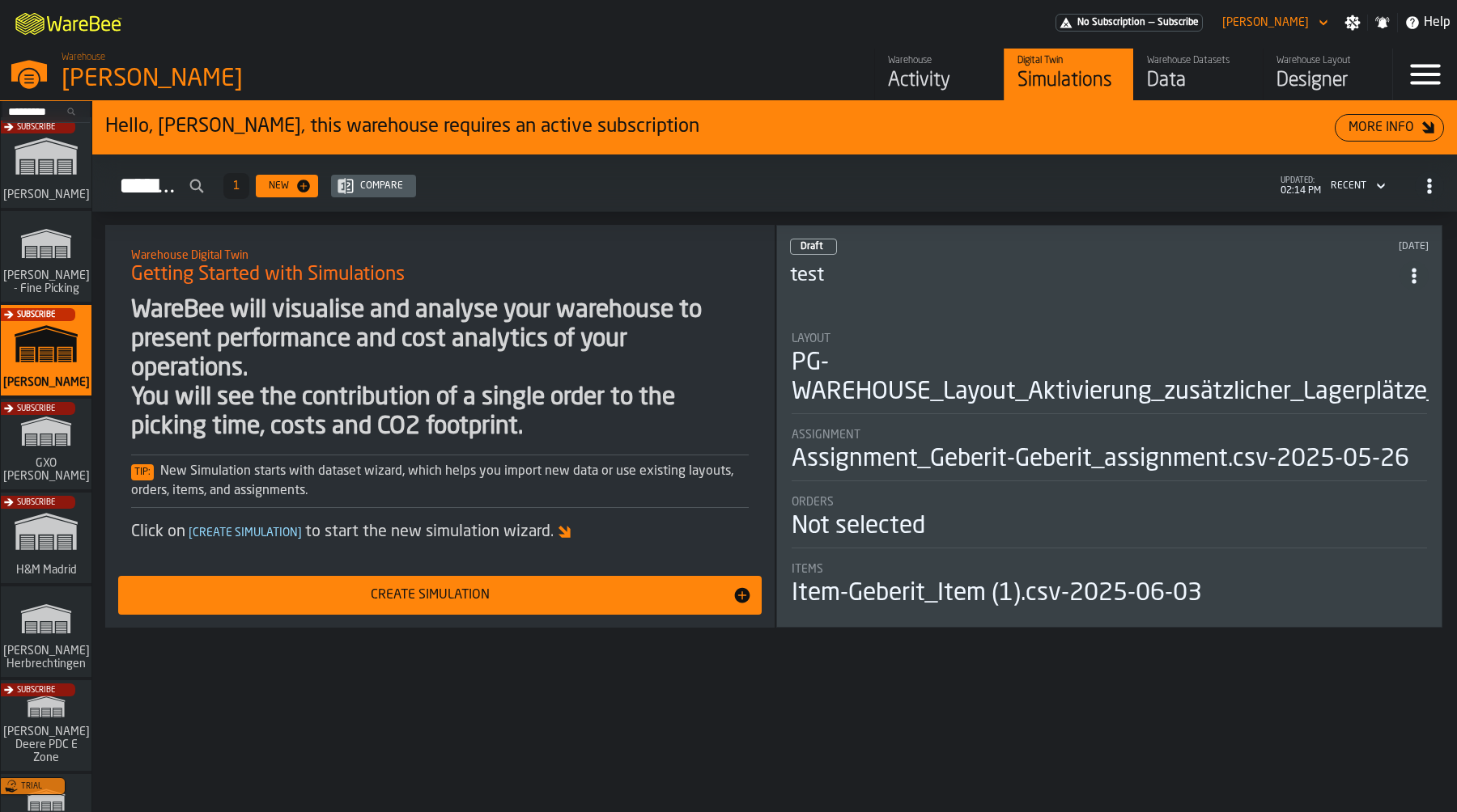
click at [888, 55] on div "Warehouse" at bounding box center [938, 61] width 102 height 11
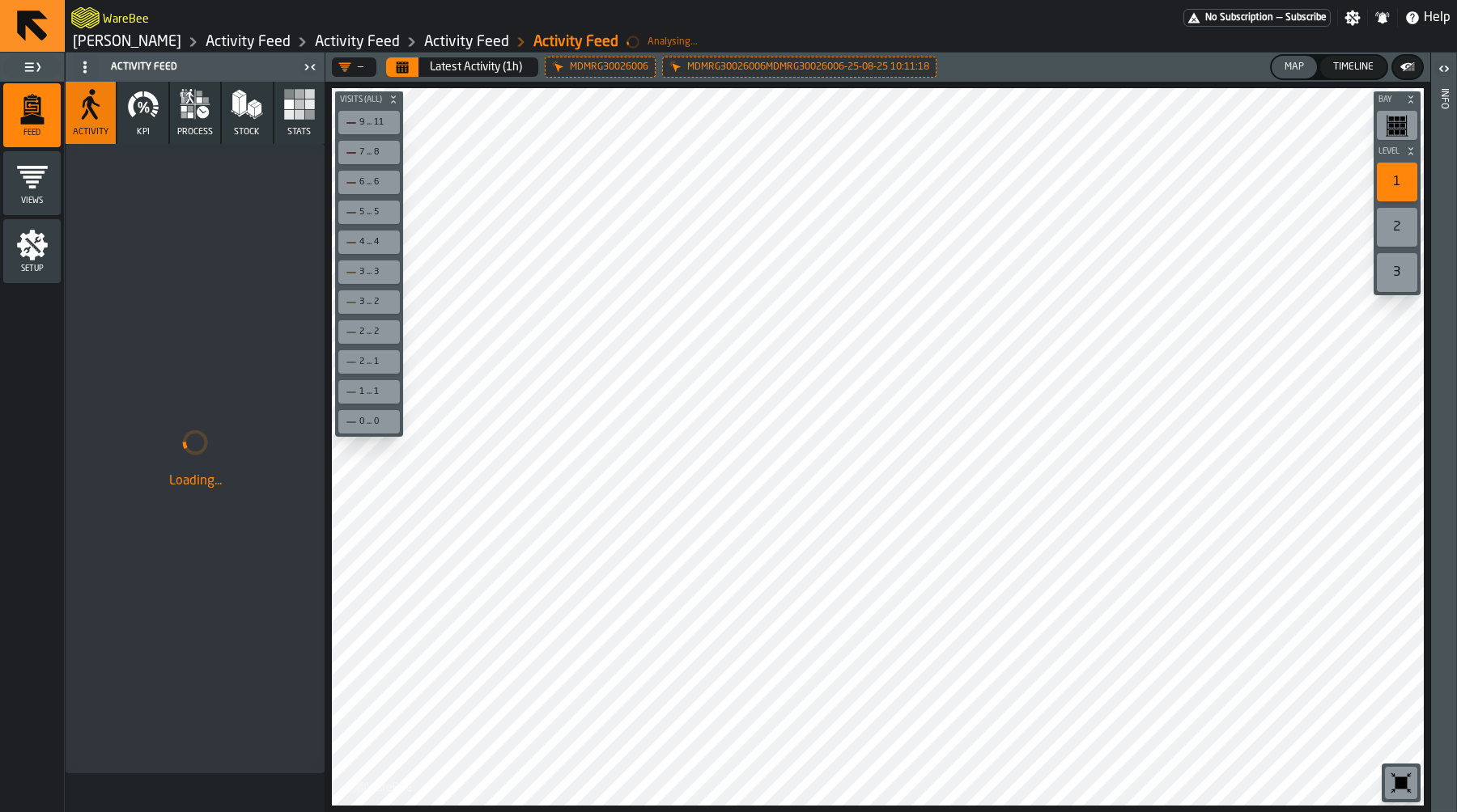
click at [1399, 781] on icon "button-toolbar-undefined" at bounding box center [1401, 783] width 12 height 12
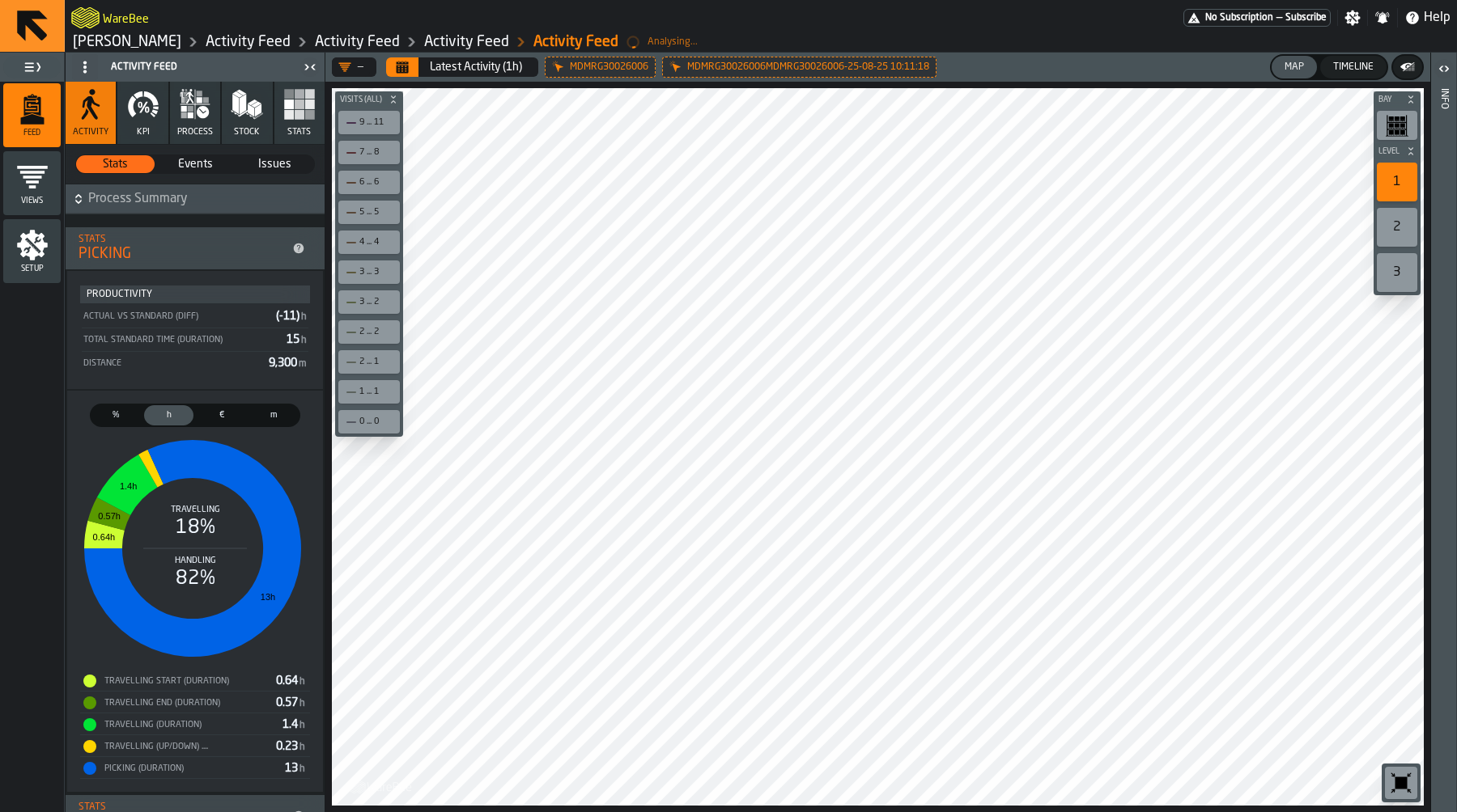
click at [162, 43] on link "[PERSON_NAME]" at bounding box center [127, 43] width 109 height 18
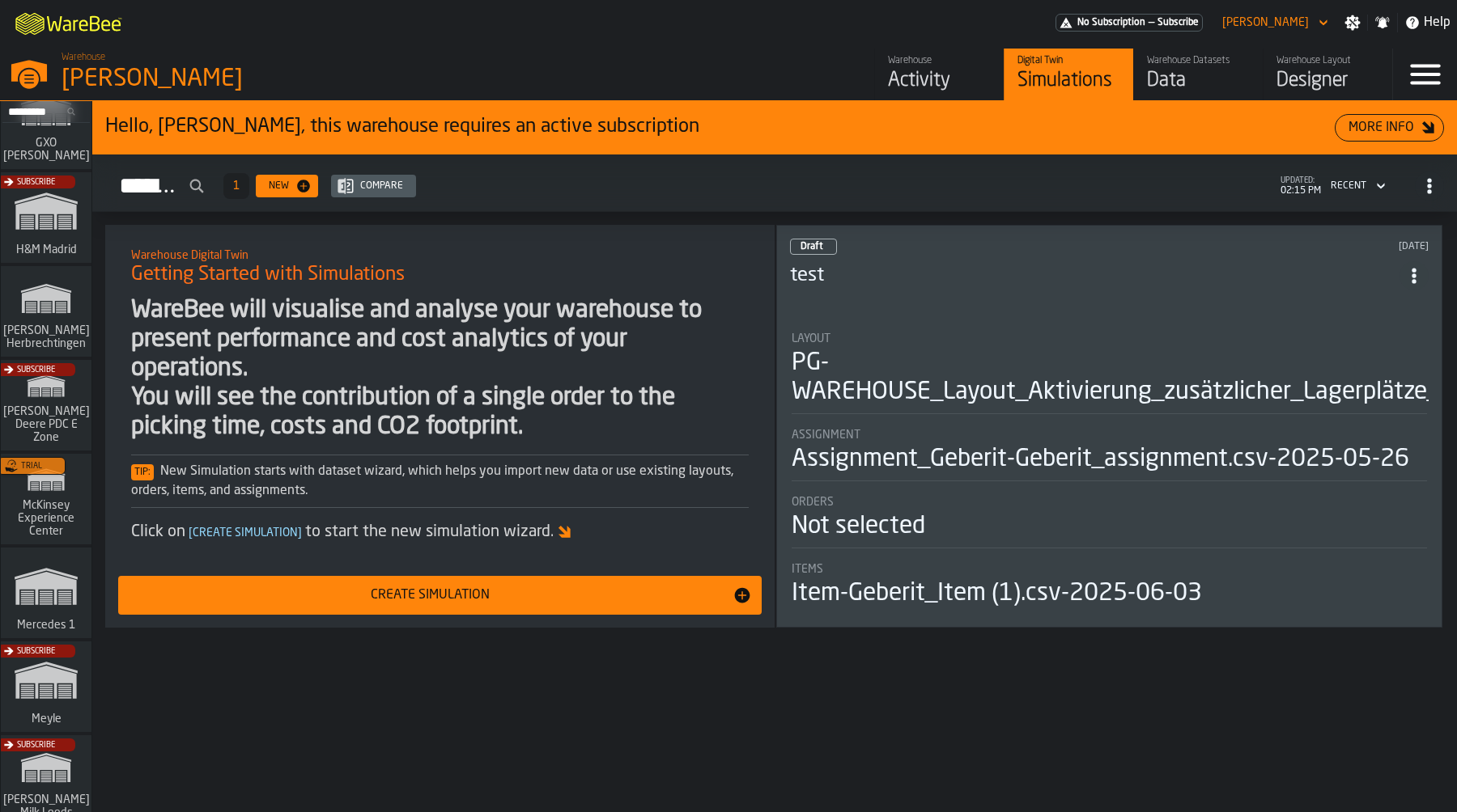
scroll to position [324, 0]
